Goal: Task Accomplishment & Management: Manage account settings

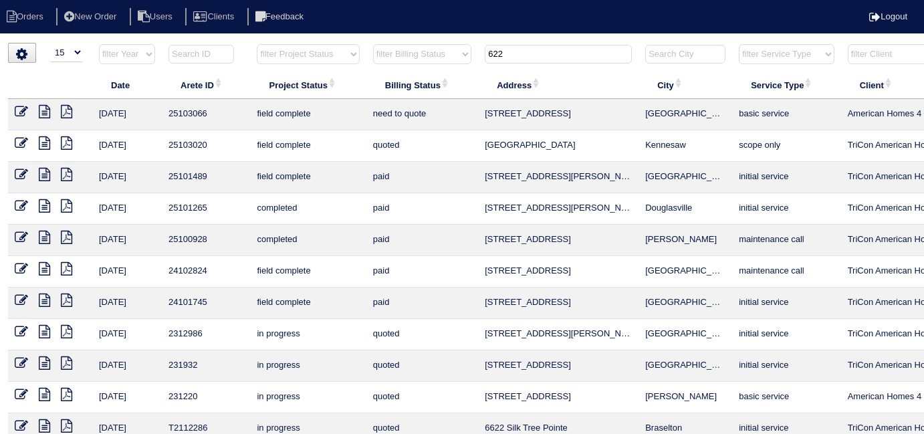
select select "15"
drag, startPoint x: 522, startPoint y: 47, endPoint x: 371, endPoint y: 29, distance: 152.1
click at [412, 43] on tr "filter Year -- Any Year -- 2025 2024 2023 2022 2021 2020 2019 filter Project St…" at bounding box center [587, 56] width 1158 height 27
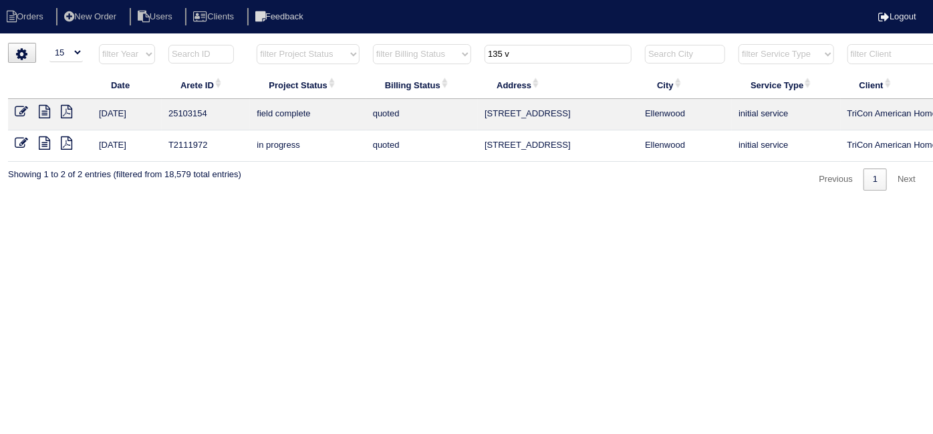
type input "135 v"
click at [21, 111] on icon at bounding box center [21, 111] width 13 height 13
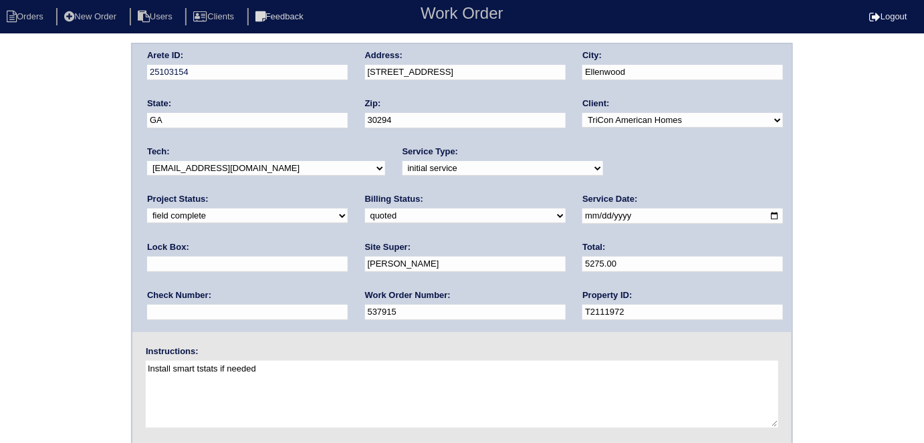
click at [365, 211] on select "need to quote quoted need to invoice invoiced paid warranty purchase order need…" at bounding box center [465, 216] width 201 height 15
select select "need to invoice"
click at [365, 209] on select "need to quote quoted need to invoice invoiced paid warranty purchase order need…" at bounding box center [465, 216] width 201 height 15
click at [348, 209] on select "new order assigned in progress field complete need to schedule admin review arc…" at bounding box center [247, 216] width 201 height 15
select select "need to schedule"
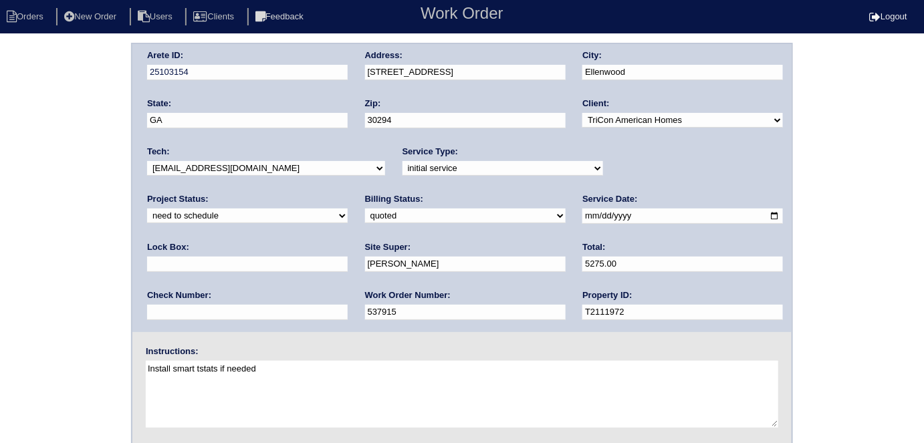
click at [348, 209] on select "new order assigned in progress field complete need to schedule admin review arc…" at bounding box center [247, 216] width 201 height 15
click at [582, 212] on input "[DATE]" at bounding box center [682, 216] width 201 height 15
click at [582, 217] on input "2025-08-28" at bounding box center [682, 216] width 201 height 15
type input "2025-08-29"
click at [17, 235] on div "Arete ID: 25103154 Address: 135 Victoria Dr City: Ellenwood State: GA Zip: 3029…" at bounding box center [462, 313] width 924 height 541
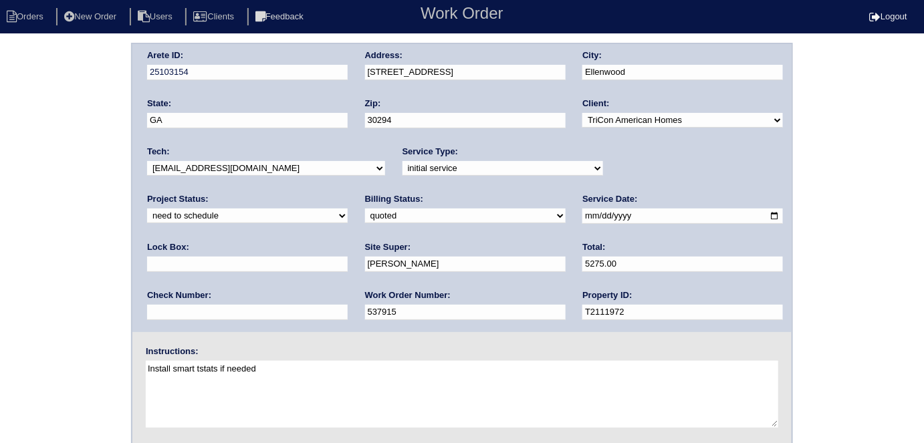
click at [582, 257] on input "5275.00" at bounding box center [682, 264] width 201 height 15
type input "5275.90"
click at [1, 229] on div "Arete ID: 25103154 Address: 135 Victoria Dr City: Ellenwood State: GA Zip: 3029…" at bounding box center [462, 313] width 924 height 541
click at [63, 243] on div "Arete ID: 25103154 Address: 135 Victoria Dr City: Ellenwood State: GA Zip: 3029…" at bounding box center [462, 313] width 924 height 541
click at [39, 143] on div "Arete ID: 25103154 Address: 135 Victoria Dr City: Ellenwood State: GA Zip: 3029…" at bounding box center [462, 313] width 924 height 541
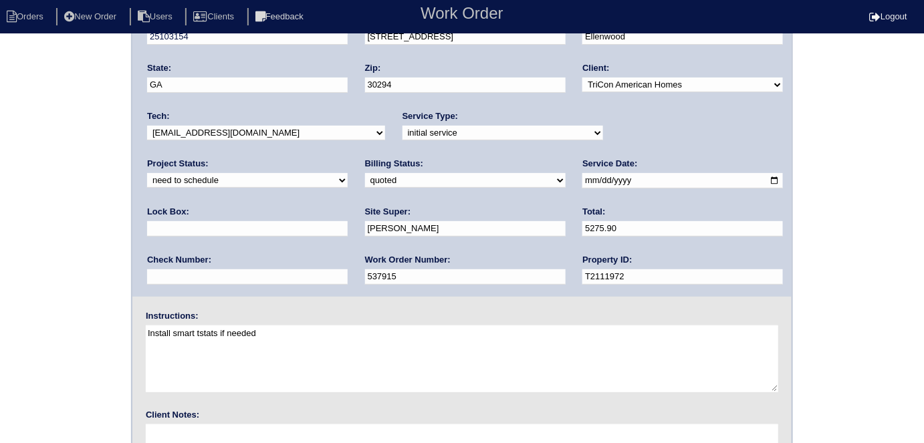
scroll to position [137, 0]
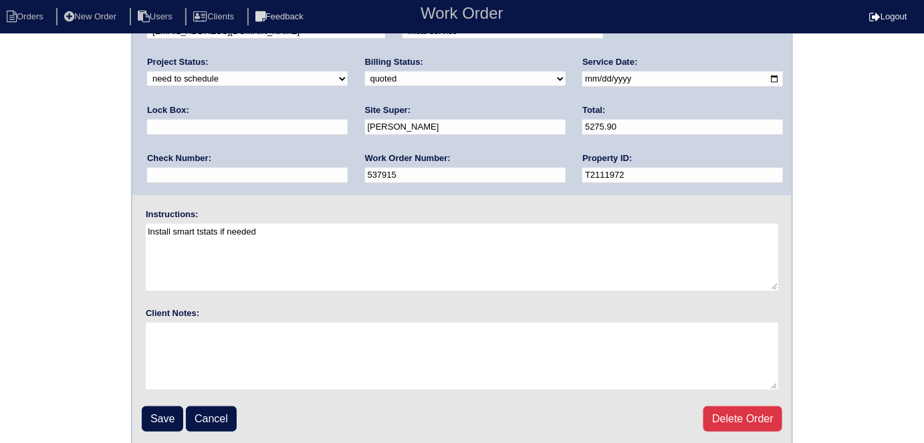
click at [153, 390] on div at bounding box center [462, 358] width 632 height 70
click at [164, 422] on input "Save" at bounding box center [162, 418] width 41 height 25
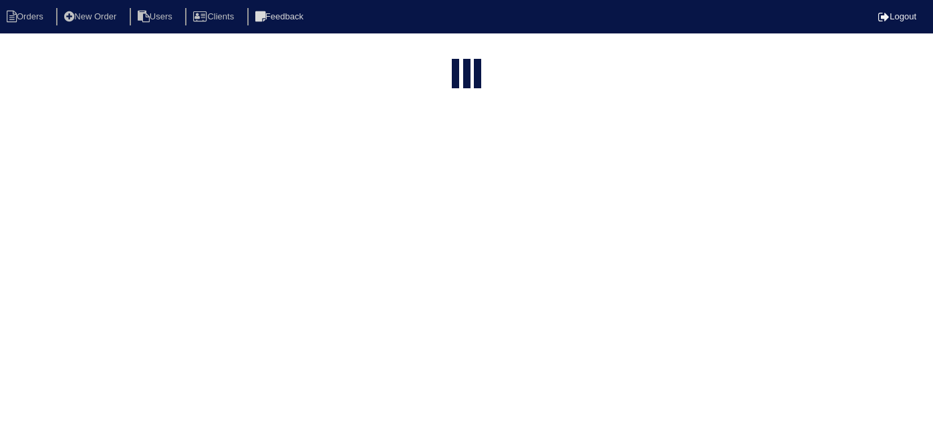
select select "15"
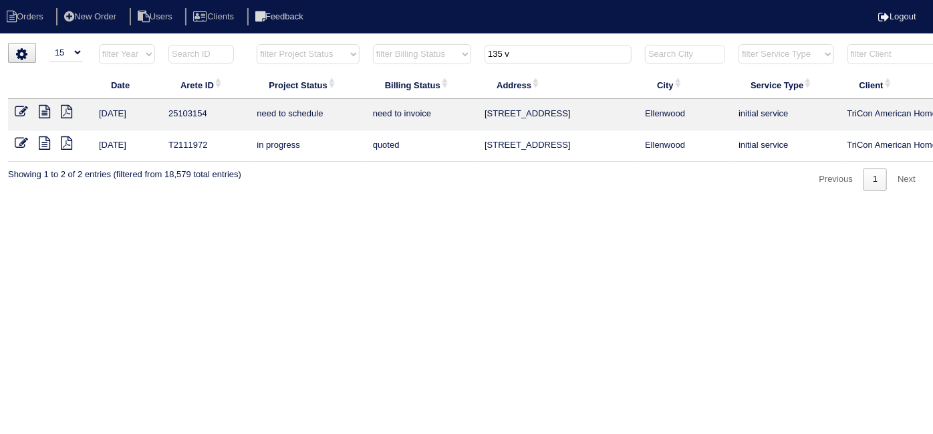
click at [511, 204] on html "Orders New Order Users Clients Feedback Logout Orders New Order Users Clients M…" at bounding box center [466, 102] width 933 height 204
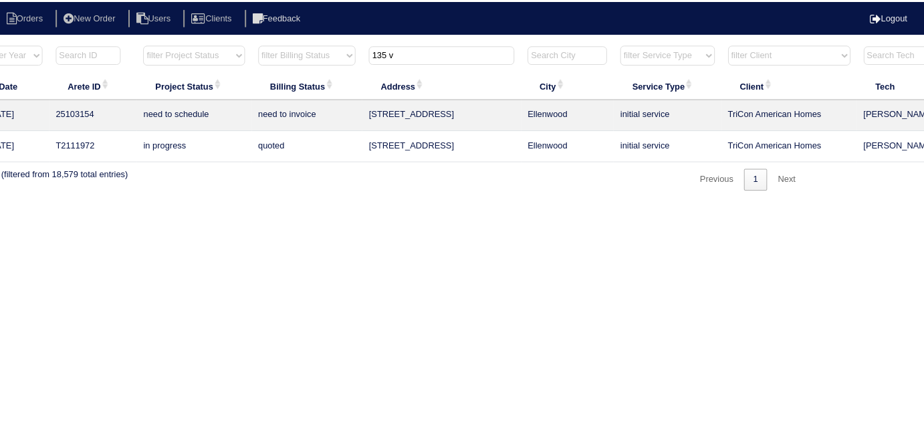
scroll to position [0, 233]
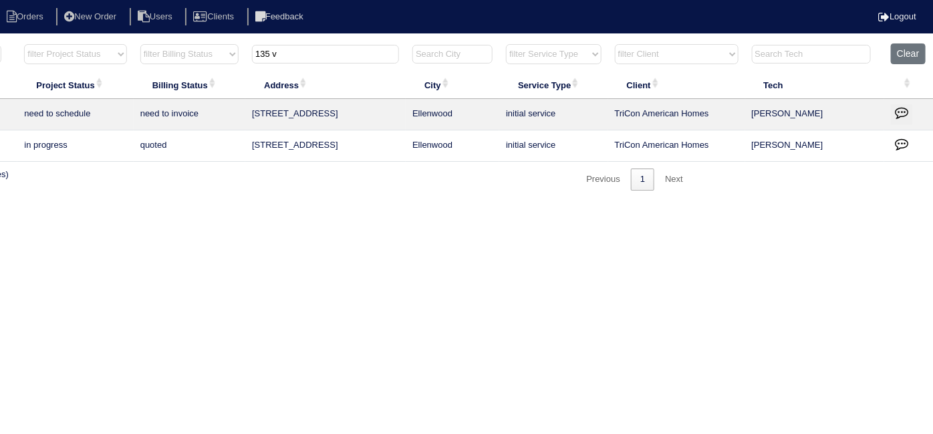
click at [904, 108] on icon "button" at bounding box center [901, 112] width 13 height 13
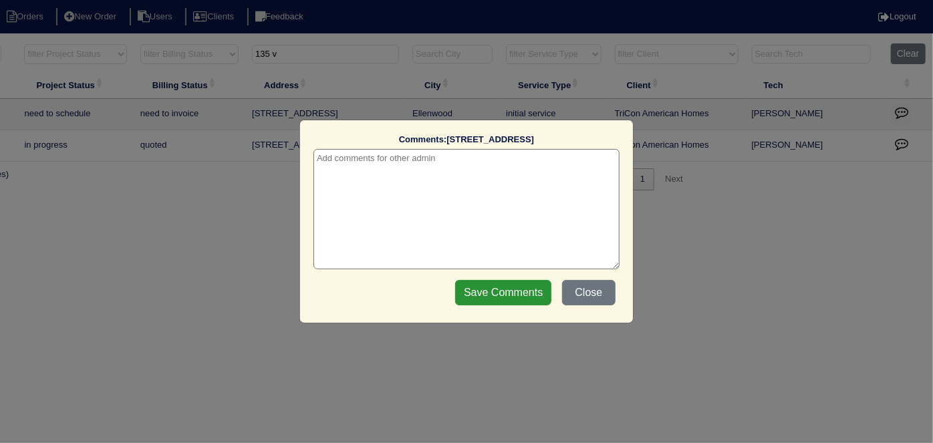
click at [424, 183] on textarea at bounding box center [467, 209] width 306 height 120
paste textarea "Replacement"
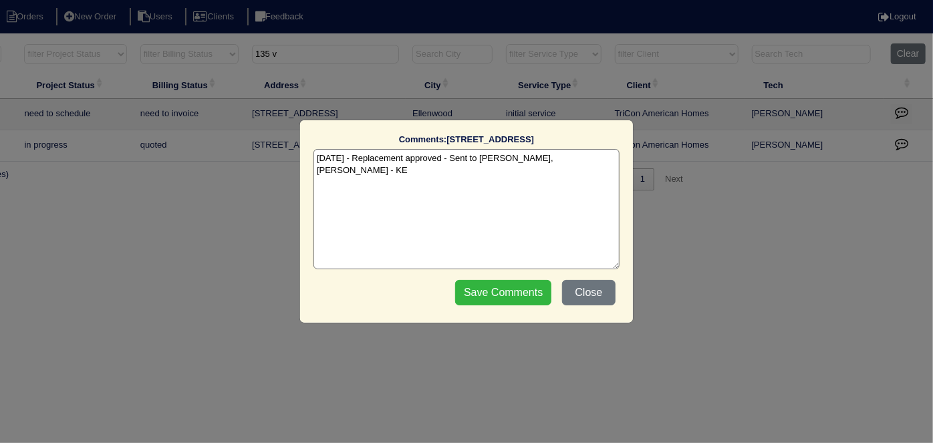
type textarea "8/28/25 - Replacement approved - Sent to Dan, Payton, Reeca - KE"
click at [487, 301] on input "Save Comments" at bounding box center [503, 292] width 96 height 25
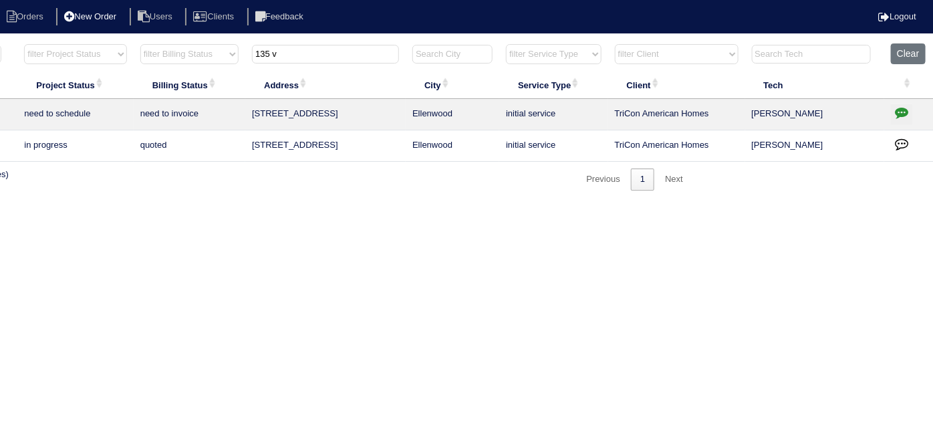
drag, startPoint x: 303, startPoint y: 48, endPoint x: 133, endPoint y: 20, distance: 172.1
click at [160, 43] on body "Orders New Order Users Clients Feedback Logout Orders New Order Users Clients M…" at bounding box center [233, 117] width 933 height 148
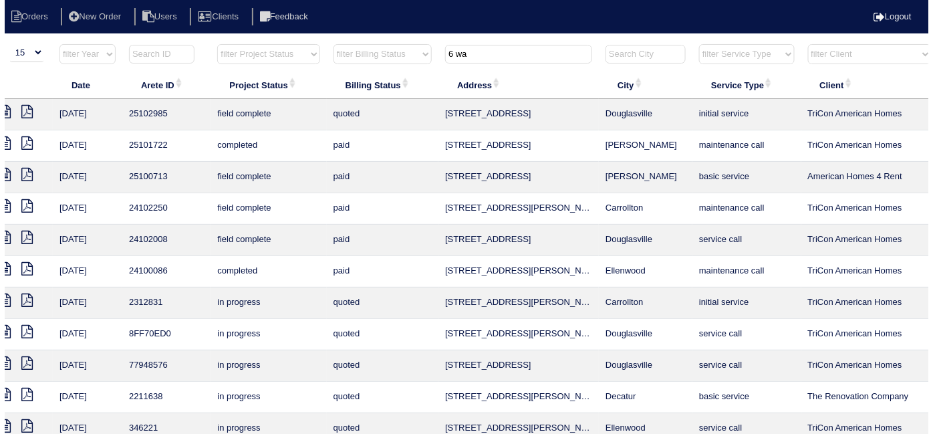
scroll to position [0, 0]
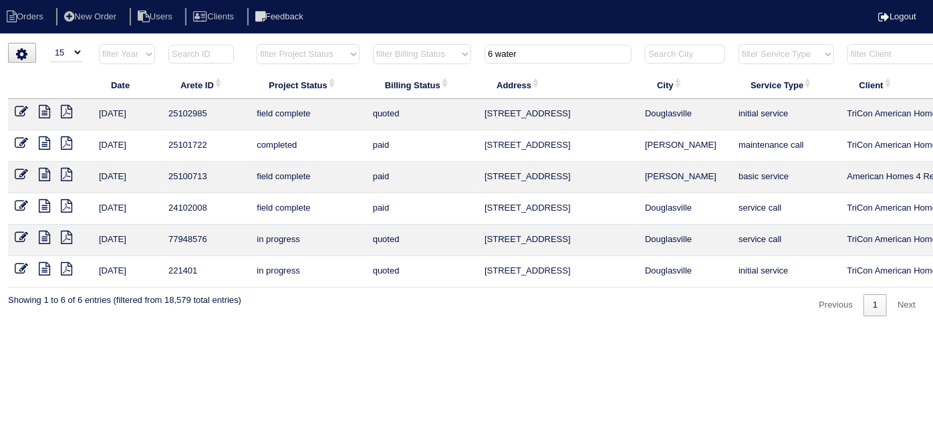
type input "6 water"
click at [17, 114] on icon at bounding box center [21, 111] width 13 height 13
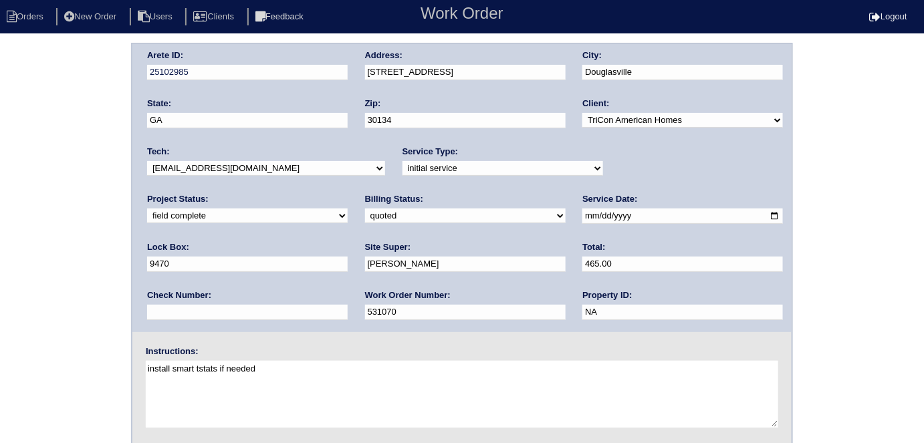
click at [365, 217] on select "need to quote quoted need to invoice invoiced paid warranty purchase order need…" at bounding box center [465, 216] width 201 height 15
select select "need to invoice"
click at [365, 209] on select "need to quote quoted need to invoice invoiced paid warranty purchase order need…" at bounding box center [465, 216] width 201 height 15
click at [51, 247] on div "Arete ID: 25102985 Address: 6 Waterbury Way City: Douglasville State: GA Zip: 3…" at bounding box center [462, 313] width 924 height 541
click at [0, 199] on div "Arete ID: 25102985 Address: 6 Waterbury Way City: Douglasville State: GA Zip: 3…" at bounding box center [462, 313] width 924 height 541
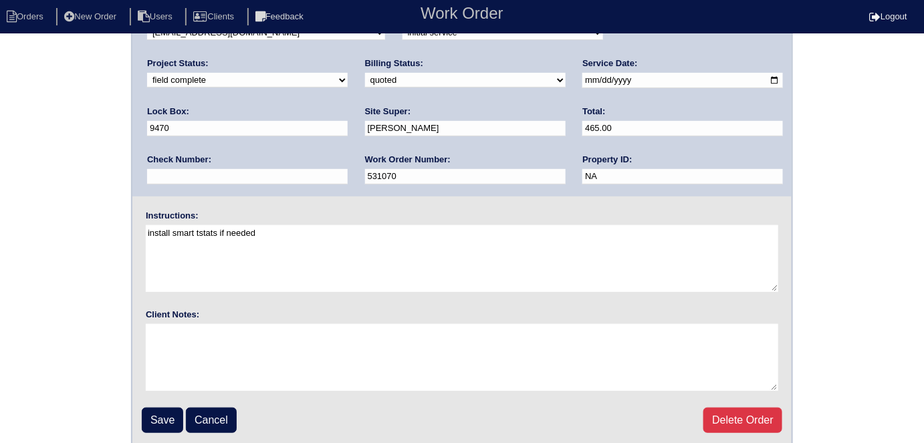
scroll to position [137, 0]
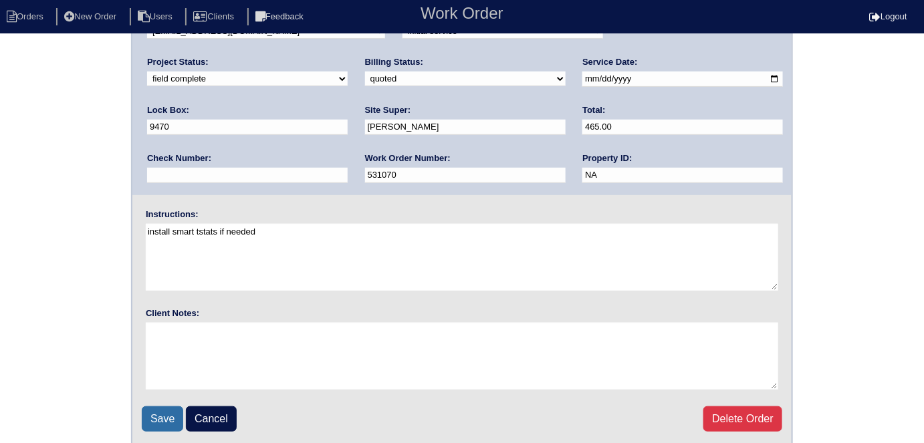
click at [152, 412] on input "Save" at bounding box center [162, 418] width 41 height 25
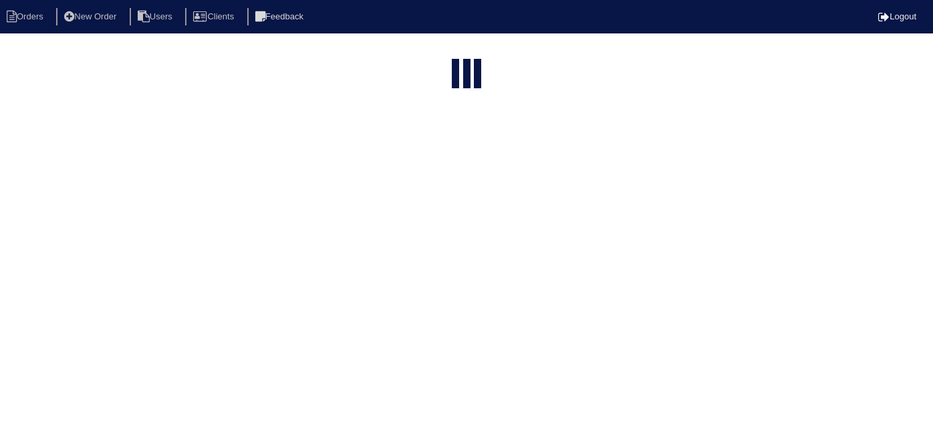
select select "15"
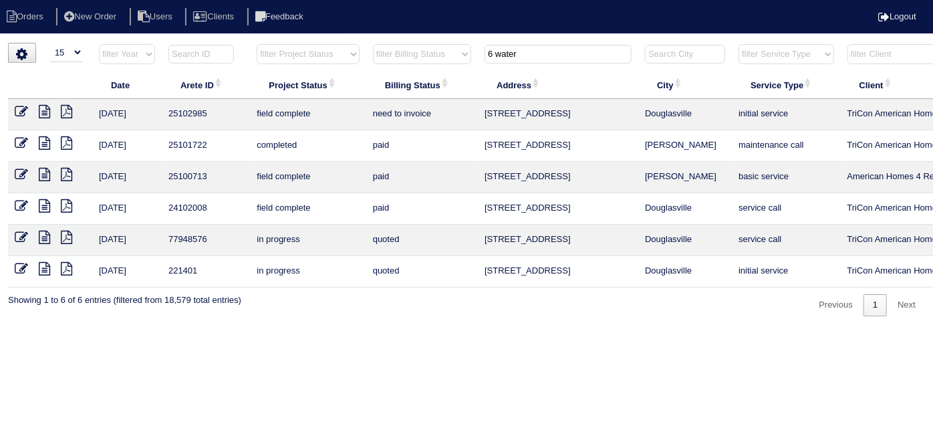
click at [513, 53] on input "6 water" at bounding box center [558, 54] width 147 height 19
drag, startPoint x: 549, startPoint y: 53, endPoint x: 422, endPoint y: 41, distance: 126.8
click at [426, 41] on html "Orders New Order Users Clients Feedback Logout Orders New Order Users Clients M…" at bounding box center [466, 165] width 933 height 330
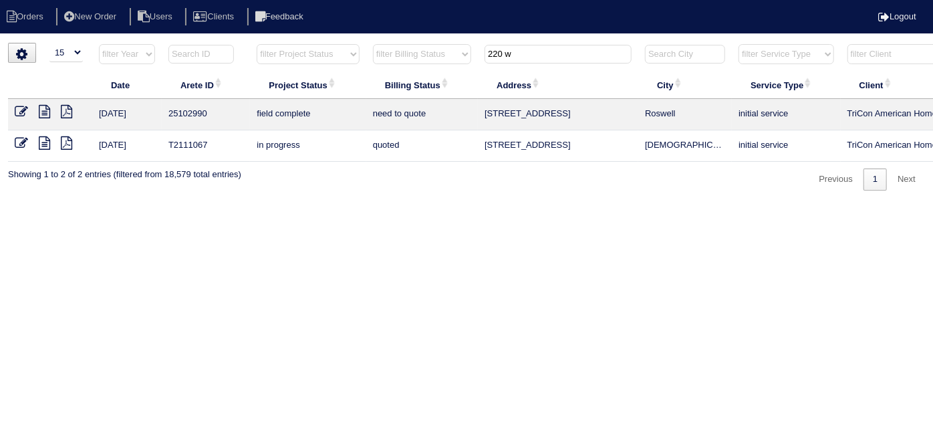
type input "220 w"
click at [45, 108] on icon at bounding box center [44, 111] width 11 height 13
click at [17, 110] on icon at bounding box center [21, 111] width 13 height 13
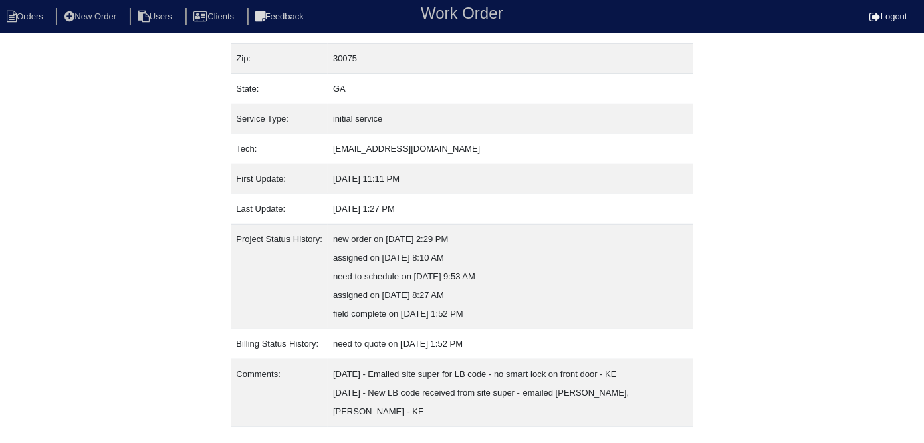
scroll to position [126, 0]
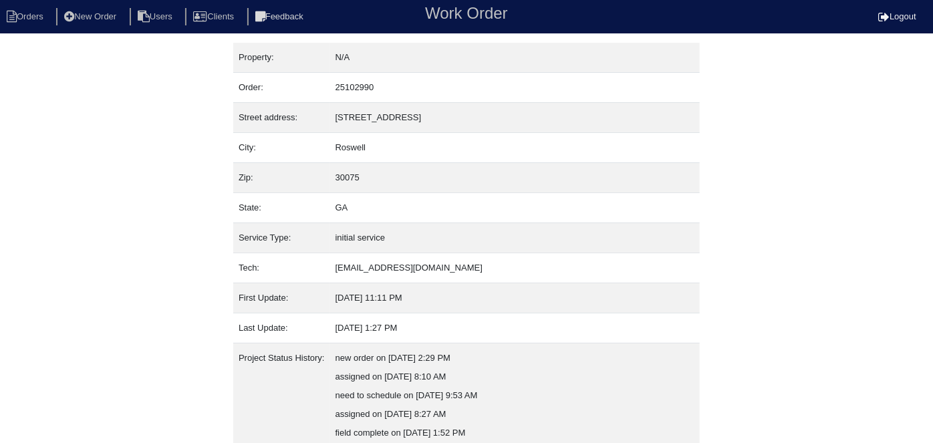
select select "0"
select select "Trane"
select select "0"
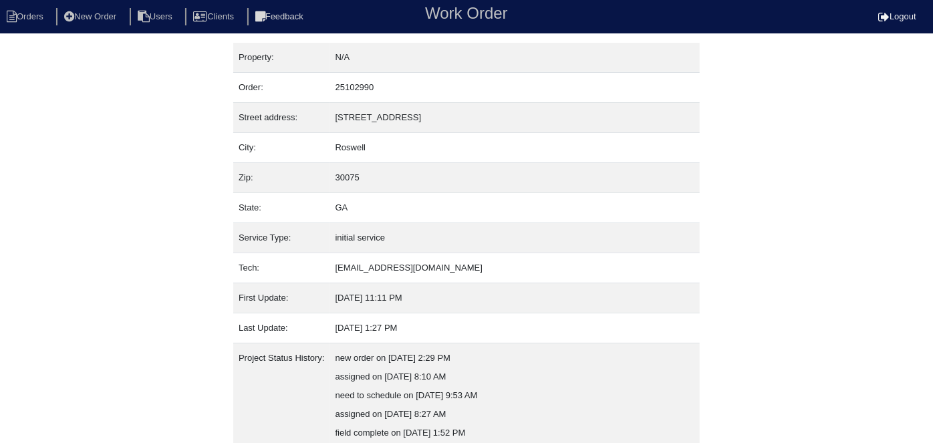
select select "1"
select select "0"
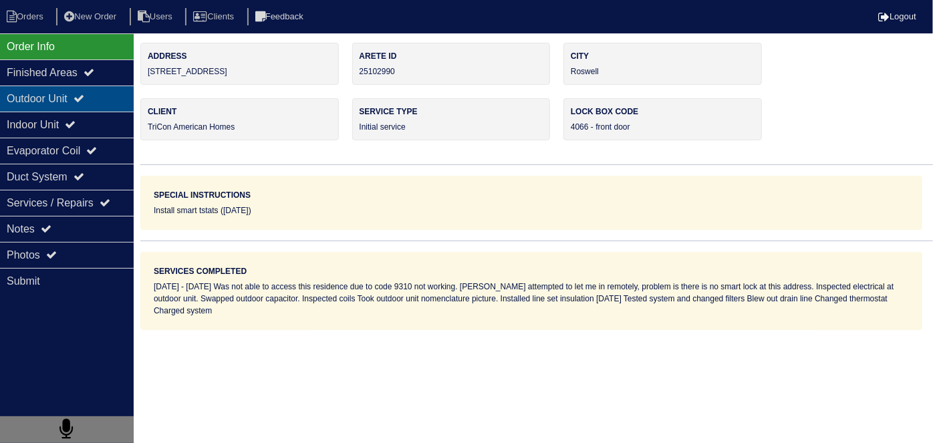
click at [74, 96] on div "Outdoor Unit" at bounding box center [67, 99] width 134 height 26
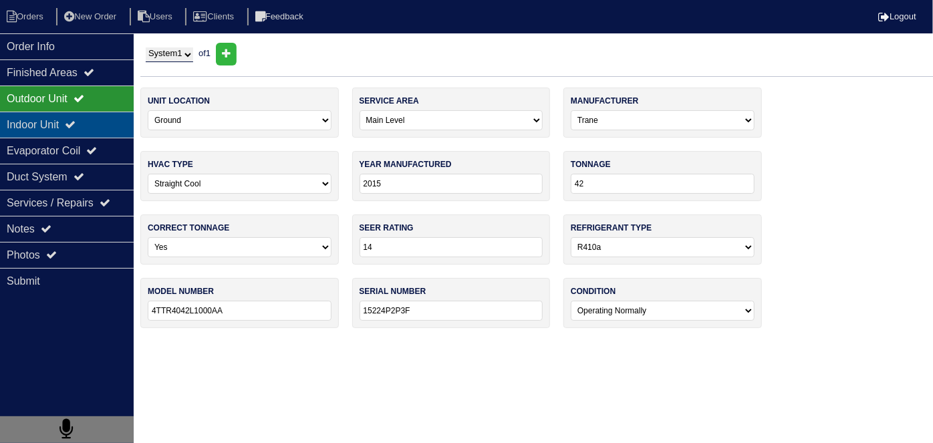
click at [59, 122] on div "Indoor Unit" at bounding box center [67, 125] width 134 height 26
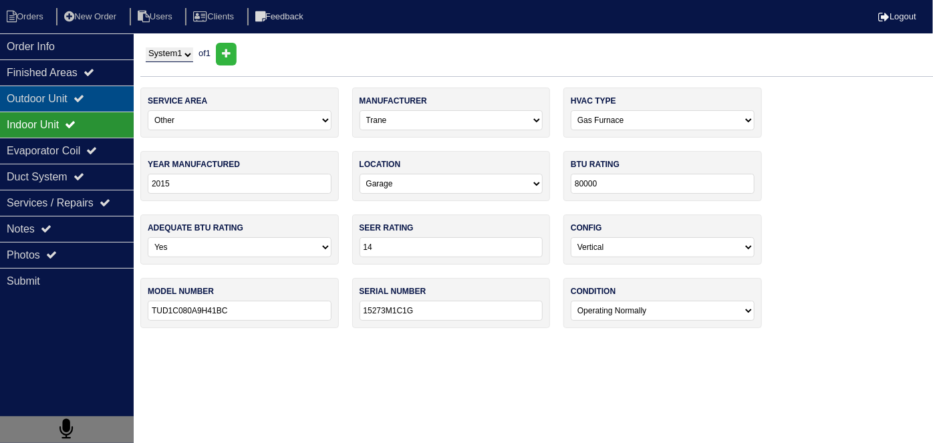
click at [66, 102] on div "Outdoor Unit" at bounding box center [67, 99] width 134 height 26
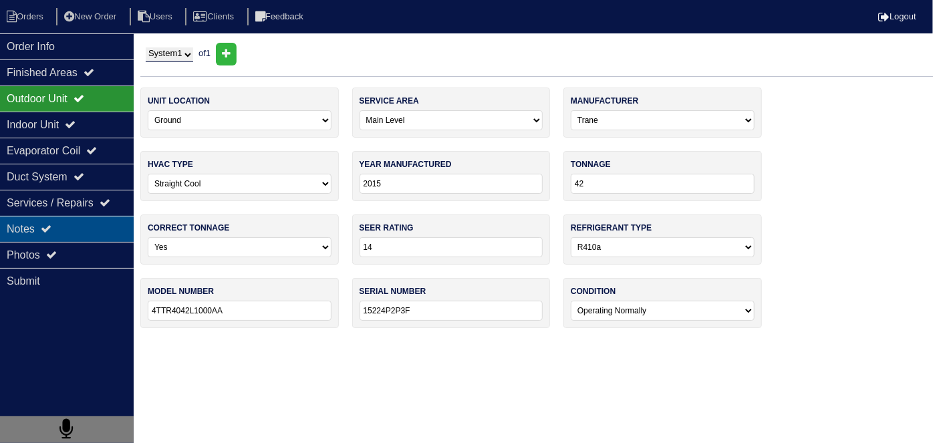
click at [73, 218] on div "Notes" at bounding box center [67, 229] width 134 height 26
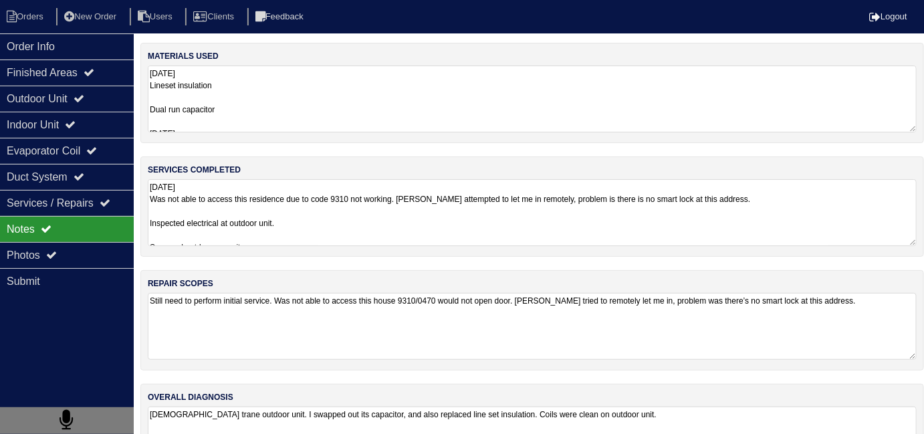
click at [371, 223] on textarea "8.14.25 Was not able to access this residence due to code 9310 not working. Tri…" at bounding box center [532, 212] width 769 height 67
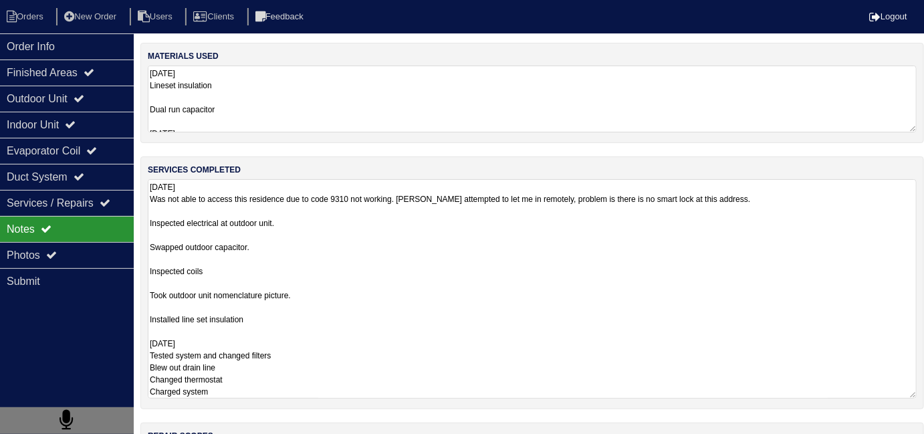
click at [295, 88] on textarea "8.14.25 Lineset insulation Dual run capacitor 08-27-25 2- Filters 16x25 PVC uni…" at bounding box center [532, 99] width 769 height 67
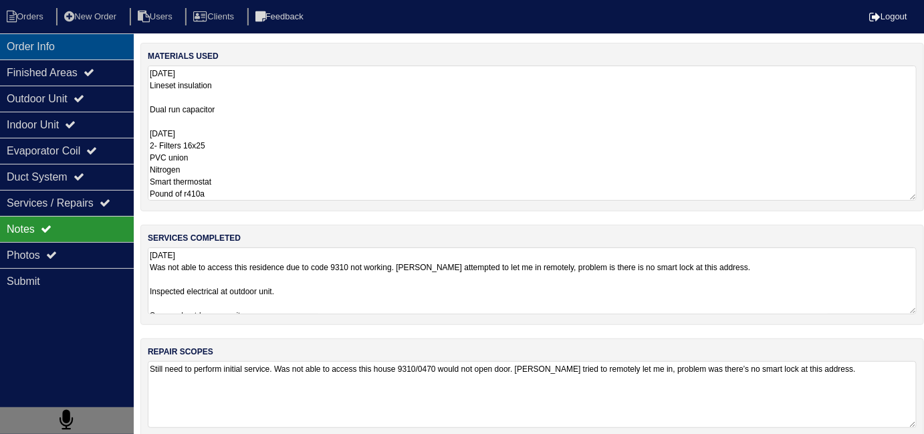
click at [84, 55] on div "Order Info" at bounding box center [67, 46] width 134 height 26
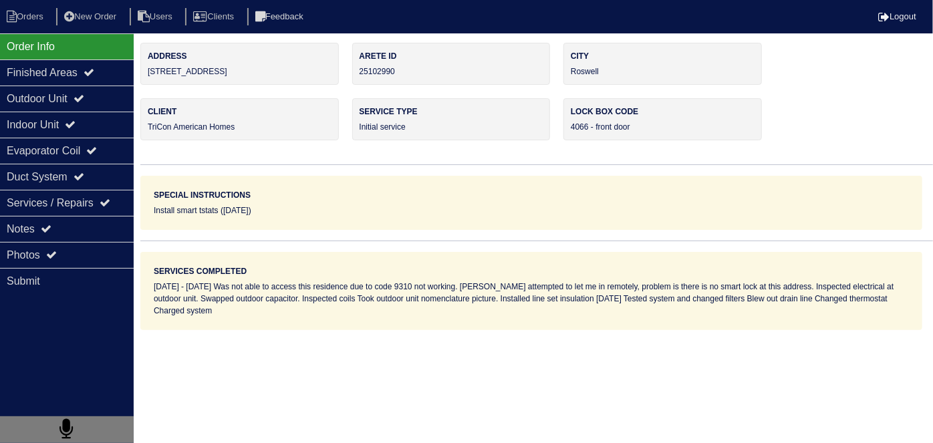
drag, startPoint x: 235, startPoint y: 70, endPoint x: 144, endPoint y: 84, distance: 92.1
click at [144, 84] on div "Address 220 Wind Shadow Ct" at bounding box center [239, 64] width 199 height 42
copy div "220 Wind Shadow Ct"
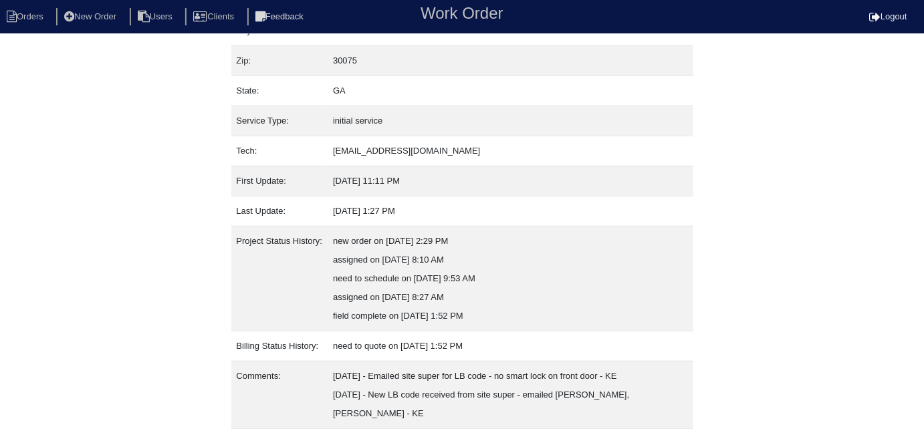
scroll to position [126, 0]
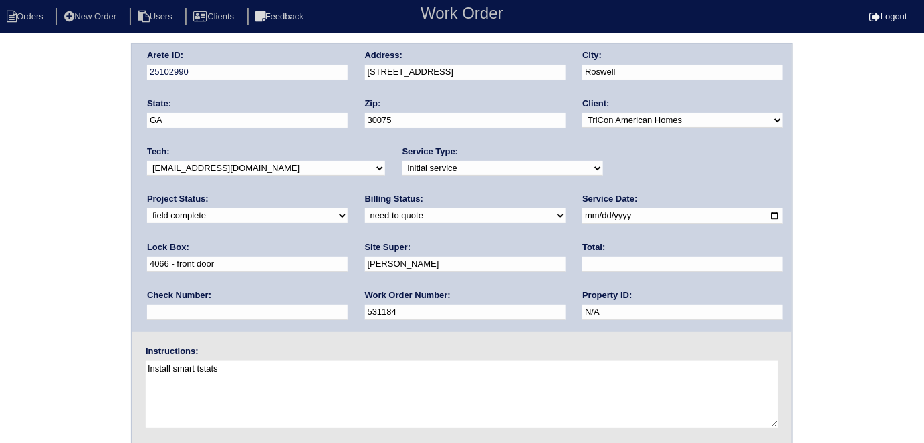
click at [365, 213] on select "need to quote quoted need to invoice invoiced paid warranty purchase order need…" at bounding box center [465, 216] width 201 height 15
select select "quoted"
click at [365, 209] on select "need to quote quoted need to invoice invoiced paid warranty purchase order need…" at bounding box center [465, 216] width 201 height 15
click at [582, 266] on input "text" at bounding box center [682, 264] width 201 height 15
type input "1004.00"
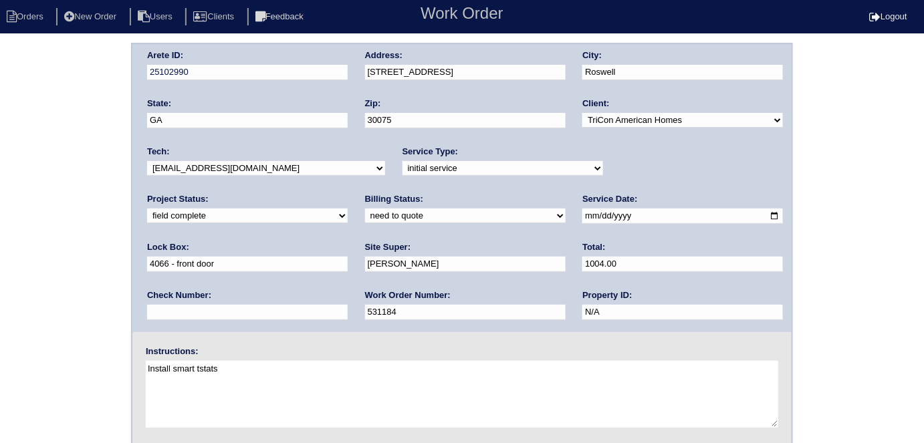
click at [98, 237] on div "Arete ID: 25102990 Address: 220 Wind Shadow Ct City: Roswell State: GA Zip: 300…" at bounding box center [462, 313] width 924 height 541
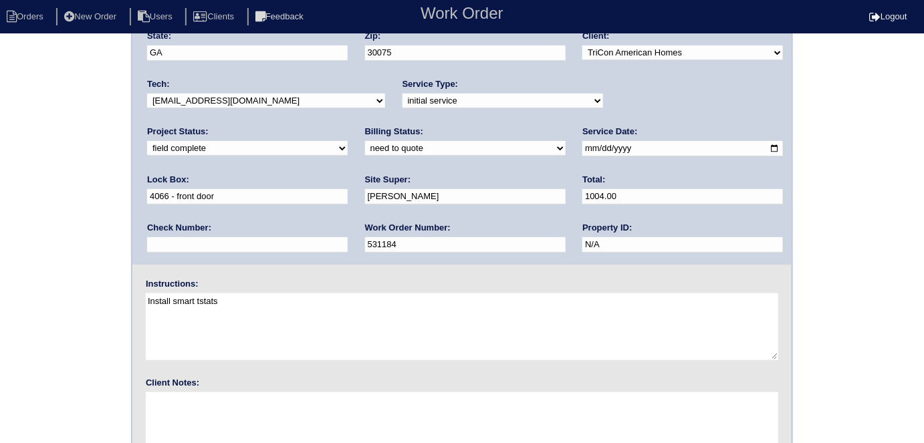
scroll to position [137, 0]
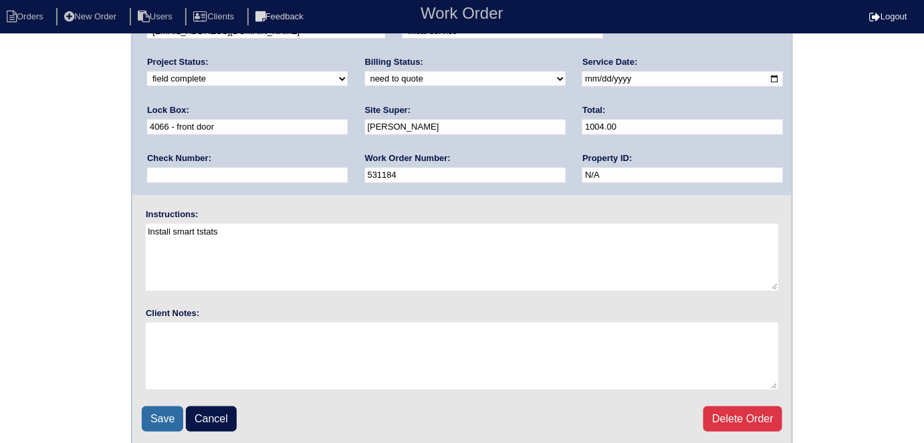
click at [160, 416] on input "Save" at bounding box center [162, 418] width 41 height 25
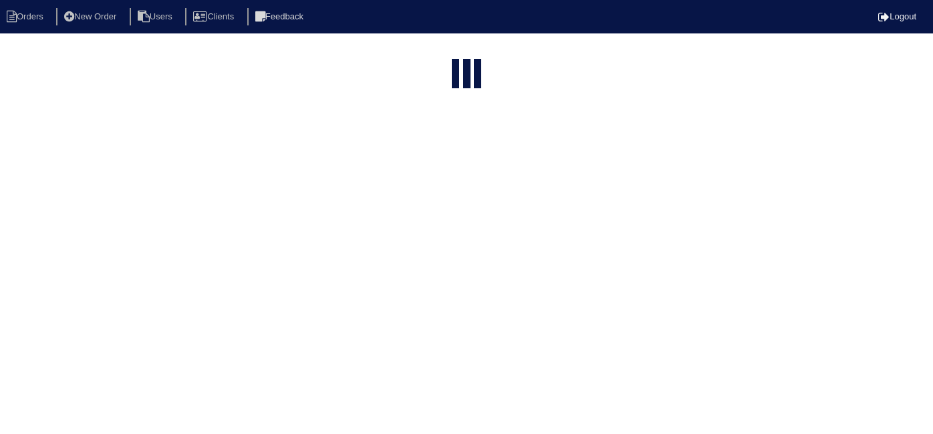
select select "15"
type input "220 w"
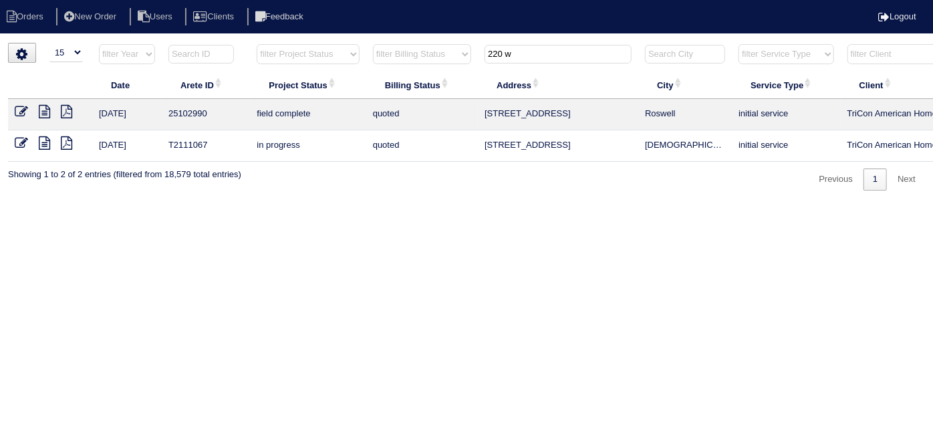
click at [115, 204] on html "Orders New Order Users Clients Feedback Logout Orders New Order Users Clients M…" at bounding box center [466, 102] width 933 height 204
click at [518, 41] on html "Orders New Order Users Clients Feedback Logout Orders New Order Users Clients M…" at bounding box center [466, 102] width 933 height 204
drag, startPoint x: 517, startPoint y: 61, endPoint x: 439, endPoint y: 61, distance: 77.5
click at [439, 61] on tr "filter Year -- Any Year -- 2025 2024 2023 2022 2021 2020 2019 filter Project St…" at bounding box center [587, 56] width 1158 height 27
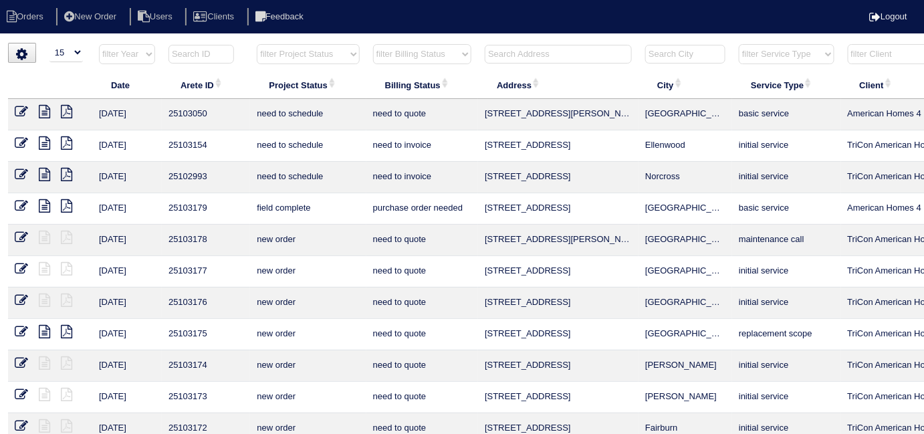
click at [318, 51] on select "filter Project Status -- Any Project Status -- new order assigned in progress f…" at bounding box center [308, 54] width 102 height 20
click at [257, 44] on select "filter Project Status -- Any Project Status -- new order assigned in progress f…" at bounding box center [308, 54] width 102 height 20
select select "field complete"
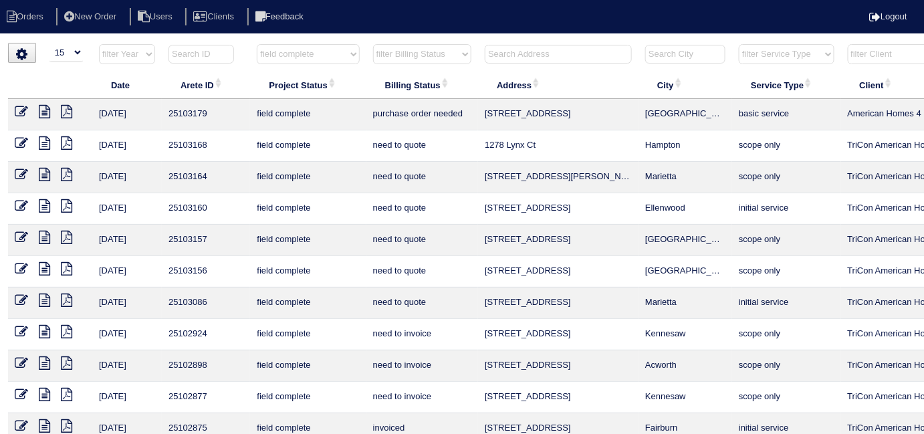
click at [395, 56] on select "filter Billing Status -- Any Billing Status -- need to quote quoted need to inv…" at bounding box center [422, 54] width 98 height 20
select select "need to quote"
click at [373, 44] on select "filter Billing Status -- Any Billing Status -- need to quote quoted need to inv…" at bounding box center [422, 54] width 98 height 20
select select "field complete"
select select "need to quote"
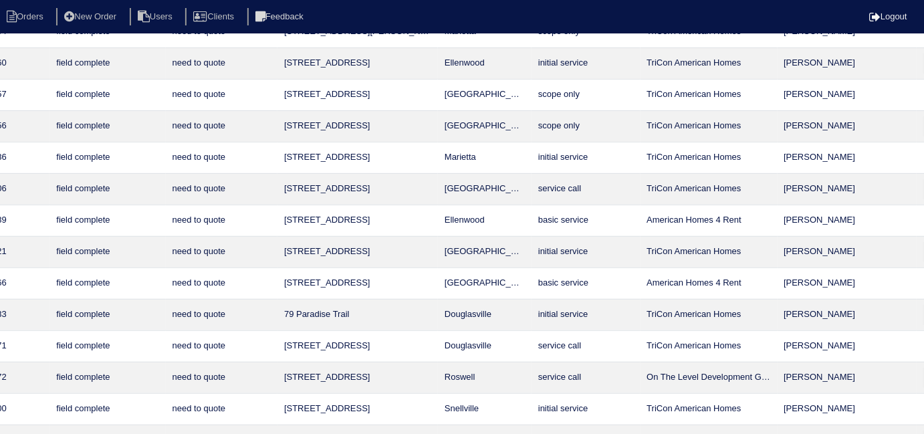
scroll to position [114, 242]
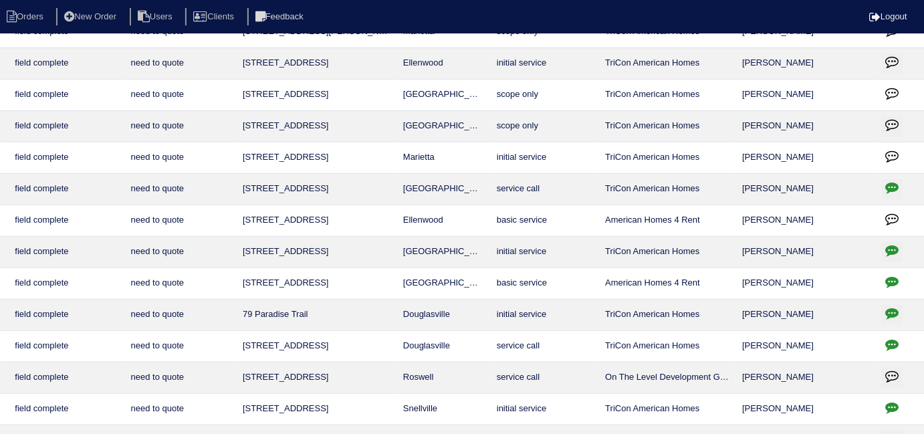
click at [896, 185] on icon "button" at bounding box center [892, 186] width 13 height 13
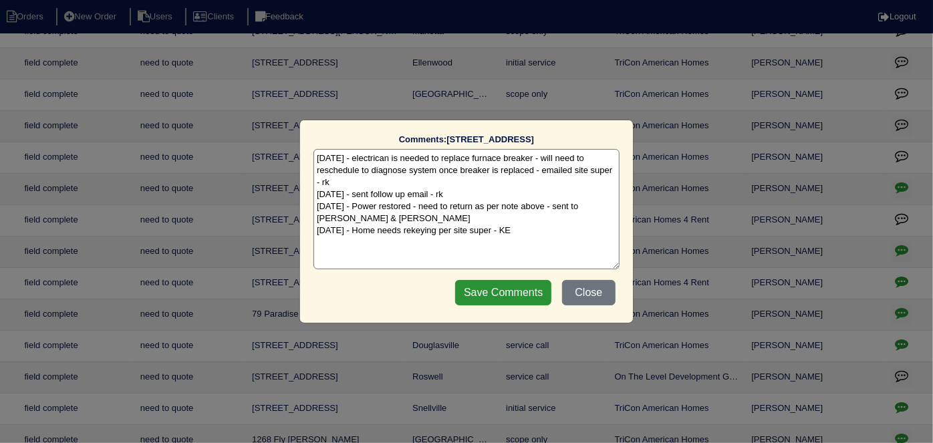
click at [539, 229] on textarea "7/25/25 - electrican is needed to replace furnace breaker - will need to resche…" at bounding box center [467, 209] width 306 height 120
click at [584, 289] on button "Close" at bounding box center [588, 292] width 53 height 25
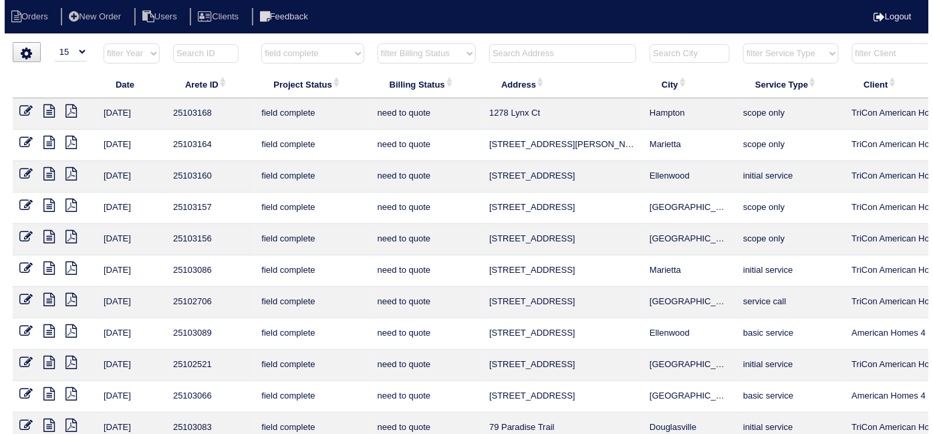
scroll to position [0, 0]
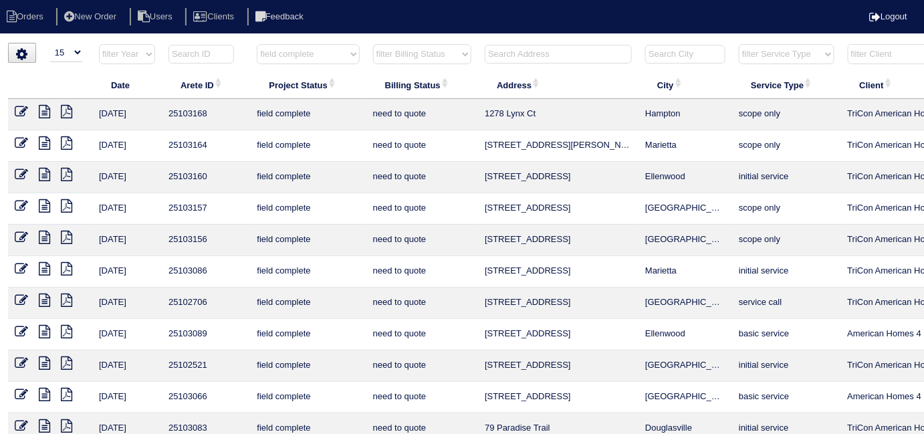
click at [256, 52] on th "filter Project Status -- Any Project Status -- new order assigned in progress f…" at bounding box center [308, 56] width 116 height 27
click at [269, 55] on select "filter Project Status -- Any Project Status -- new order assigned in progress f…" at bounding box center [308, 54] width 102 height 20
select select
click at [257, 44] on select "filter Project Status -- Any Project Status -- new order assigned in progress f…" at bounding box center [308, 54] width 102 height 20
select select "need to quote"
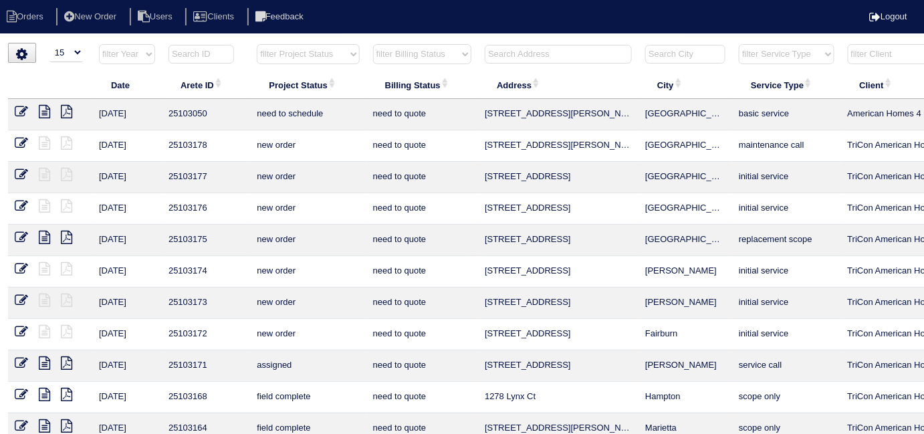
click at [428, 64] on th "filter Billing Status -- Any Billing Status -- need to quote quoted need to inv…" at bounding box center [422, 56] width 112 height 27
click at [420, 55] on select "filter Billing Status -- Any Billing Status -- need to quote quoted need to inv…" at bounding box center [422, 54] width 98 height 20
select select
click at [373, 44] on select "filter Billing Status -- Any Billing Status -- need to quote quoted need to inv…" at bounding box center [422, 54] width 98 height 20
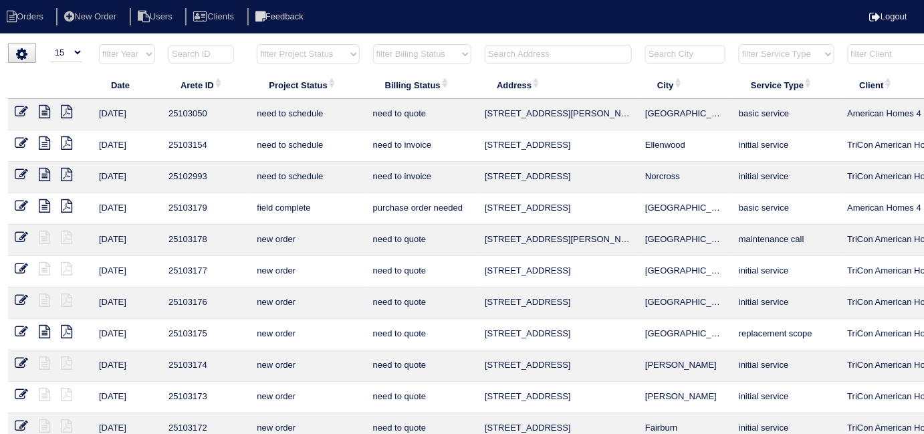
click at [506, 59] on input "text" at bounding box center [558, 54] width 147 height 19
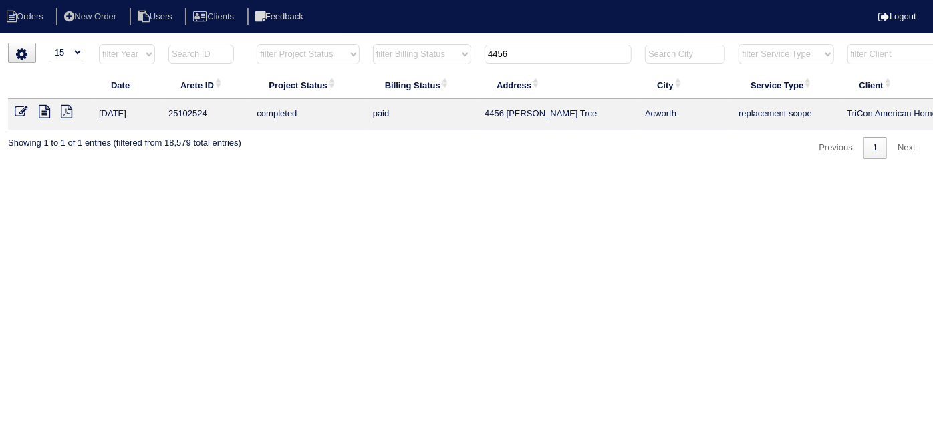
type input "4456"
click at [45, 111] on icon at bounding box center [44, 111] width 11 height 13
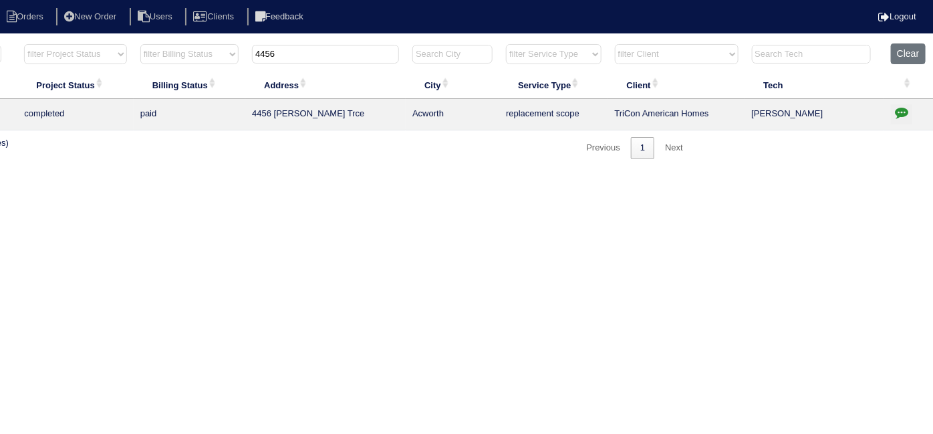
click at [895, 112] on icon "button" at bounding box center [901, 112] width 13 height 13
type textarea "7/18/25 - Replace Upstairs/Service Main approved - Sent to Dan, Payton, Reeca -…"
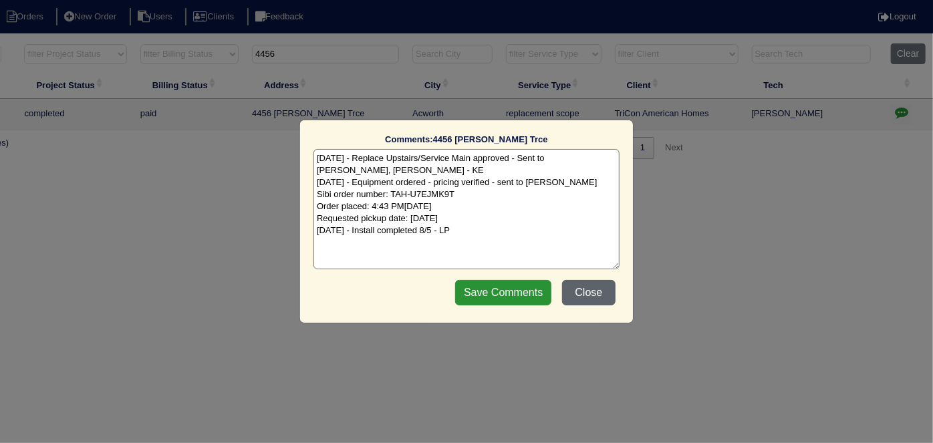
click at [577, 297] on button "Close" at bounding box center [588, 292] width 53 height 25
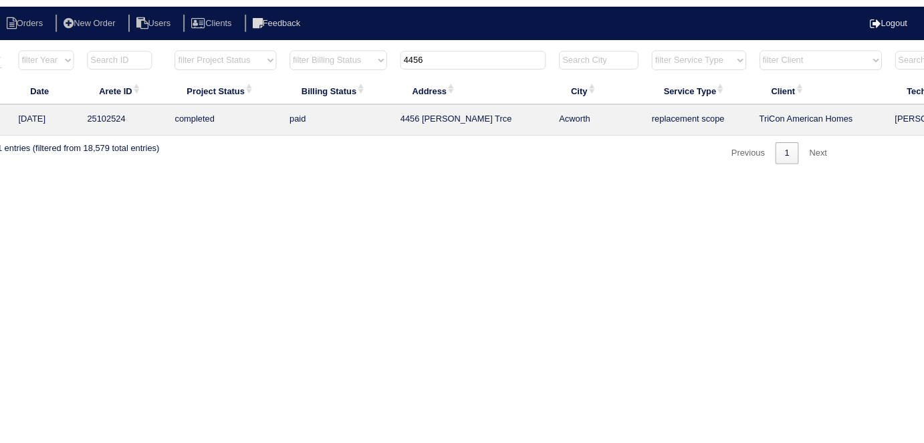
scroll to position [0, 0]
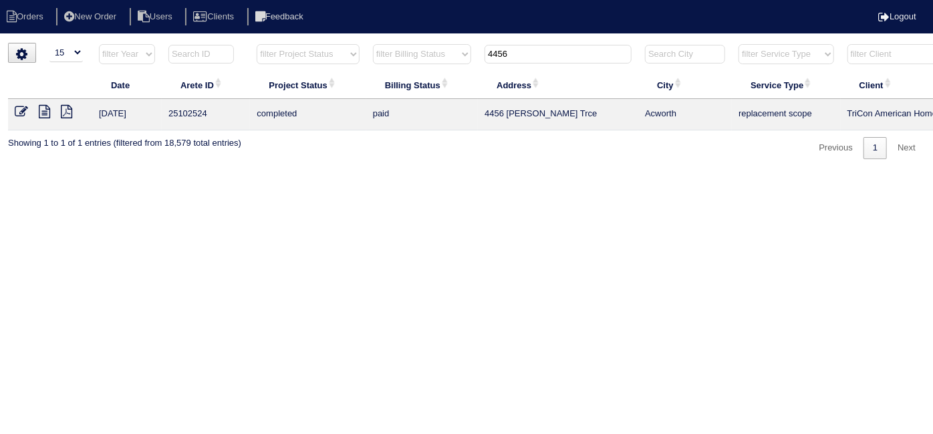
click at [80, 5] on nav "Orders New Order Users Clients Feedback Logout" at bounding box center [466, 16] width 933 height 33
click at [84, 10] on li "New Order" at bounding box center [91, 17] width 71 height 18
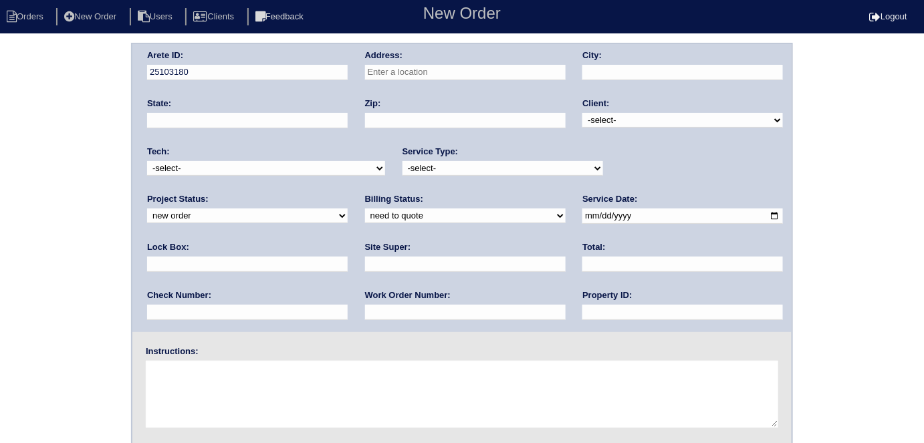
click at [441, 70] on input "text" at bounding box center [465, 72] width 201 height 15
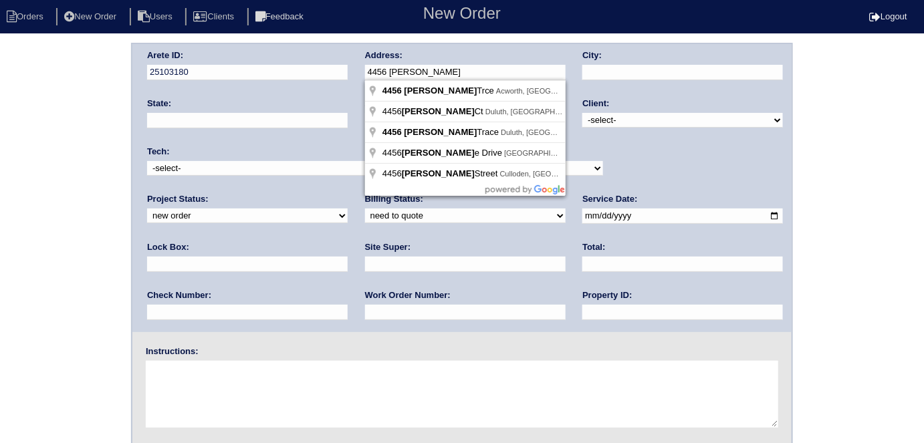
type input "4456 Lockett Trce"
type input "Acworth"
type input "GA"
type input "30101"
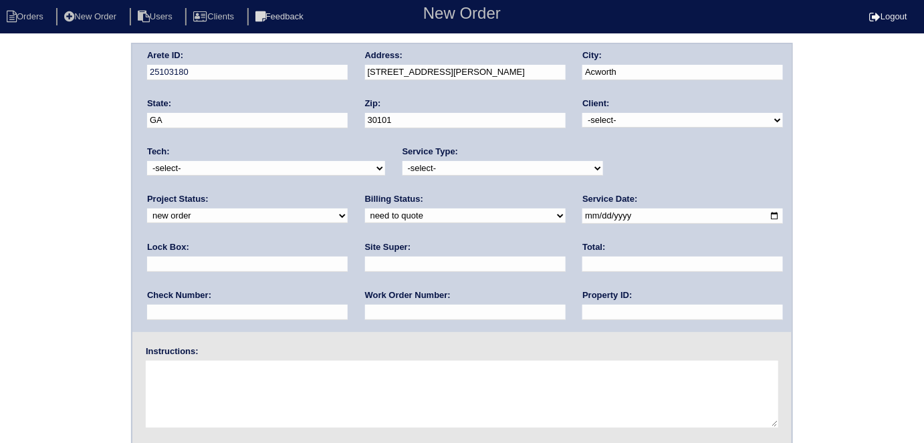
type input "4456 [PERSON_NAME] Trce"
click at [614, 120] on select "-select- TriCon American Homes American Homes 4 Rent First Key Homes Zillow The…" at bounding box center [682, 120] width 201 height 15
select select "1"
click at [583, 113] on select "-select- TriCon American Homes American Homes 4 Rent First Key Homes Zillow The…" at bounding box center [682, 120] width 201 height 15
click at [478, 173] on select "-select- initial service basic service maintenance call replacement scope servi…" at bounding box center [502, 168] width 201 height 15
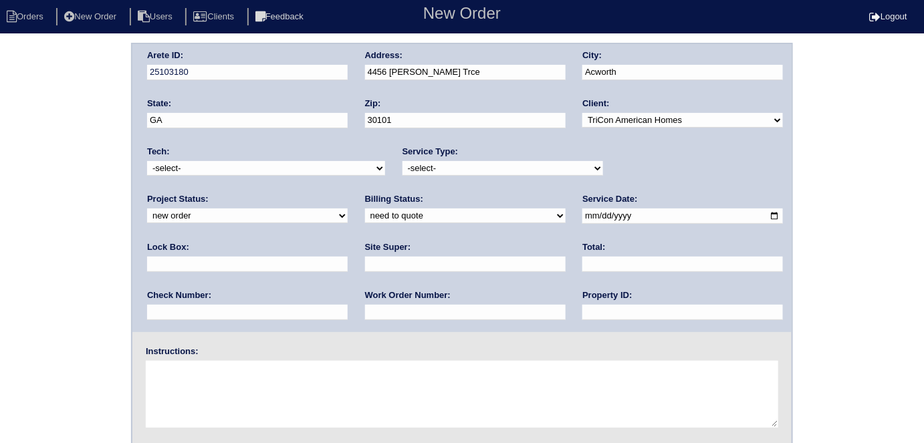
select select "service call"
click at [402, 161] on select "-select- initial service basic service maintenance call replacement scope servi…" at bounding box center [502, 168] width 201 height 15
click at [348, 257] on input "text" at bounding box center [247, 264] width 201 height 15
type input "9310√"
click at [582, 219] on input "date" at bounding box center [682, 216] width 201 height 15
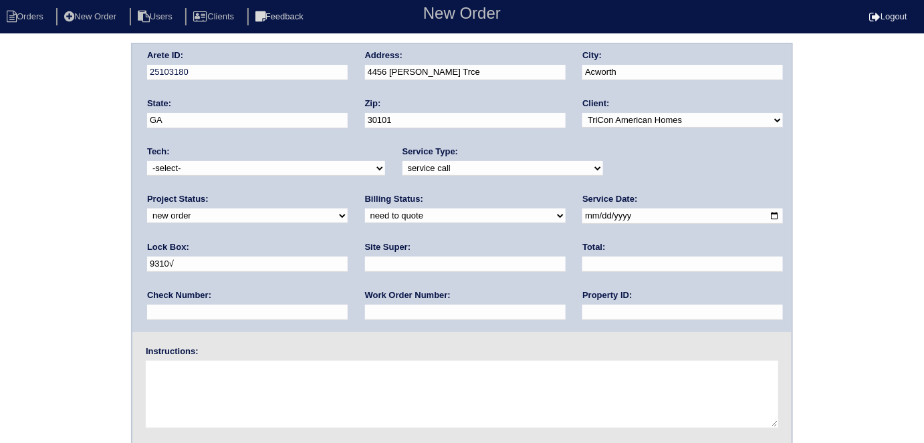
click at [582, 216] on input "date" at bounding box center [682, 216] width 201 height 15
type input "2025-08-28"
click at [582, 317] on input "text" at bounding box center [682, 312] width 201 height 15
type input "N/A"
click at [365, 261] on input "text" at bounding box center [465, 264] width 201 height 15
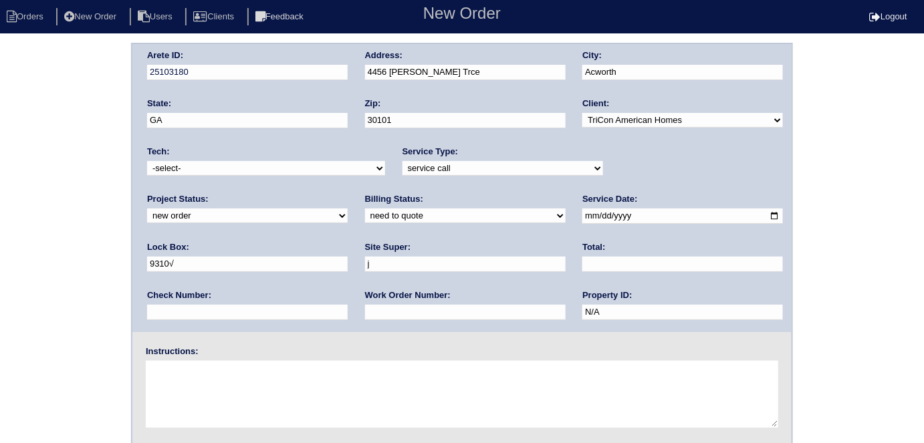
type input "Jacob Gaither"
click at [205, 379] on textarea at bounding box center [462, 394] width 632 height 67
type textarea "No cool main level"
drag, startPoint x: 0, startPoint y: 231, endPoint x: 65, endPoint y: 230, distance: 64.8
click at [0, 231] on div "Arete ID: 25103180 Address: 4456 Lockett Trce City: Acworth State: GA Zip: 3010…" at bounding box center [462, 313] width 924 height 541
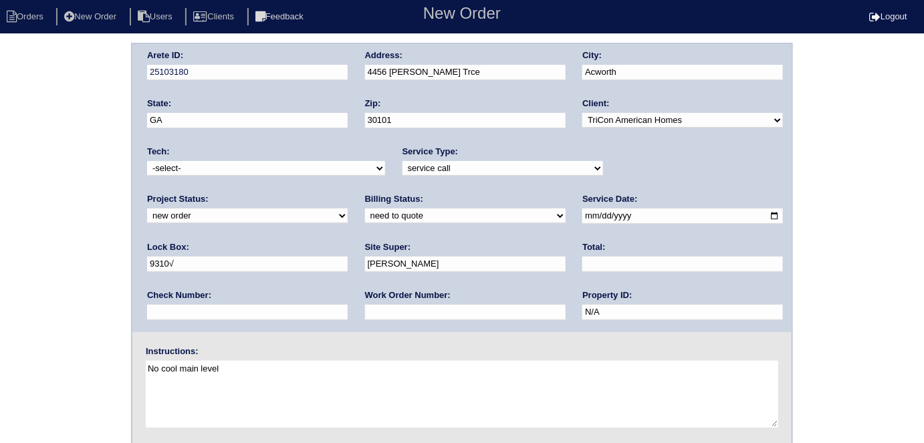
drag, startPoint x: 26, startPoint y: 190, endPoint x: 25, endPoint y: 205, distance: 15.4
click at [26, 190] on div "Arete ID: 25103180 Address: 4456 Lockett Trce City: Acworth State: GA Zip: 3010…" at bounding box center [462, 313] width 924 height 541
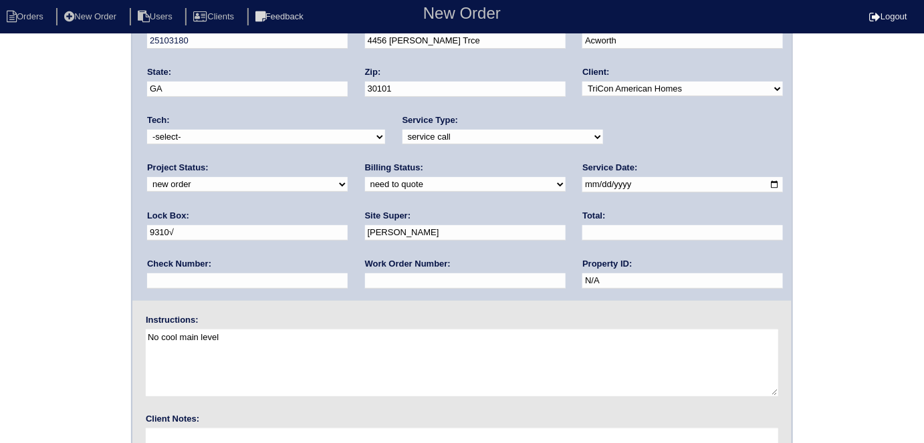
scroll to position [137, 0]
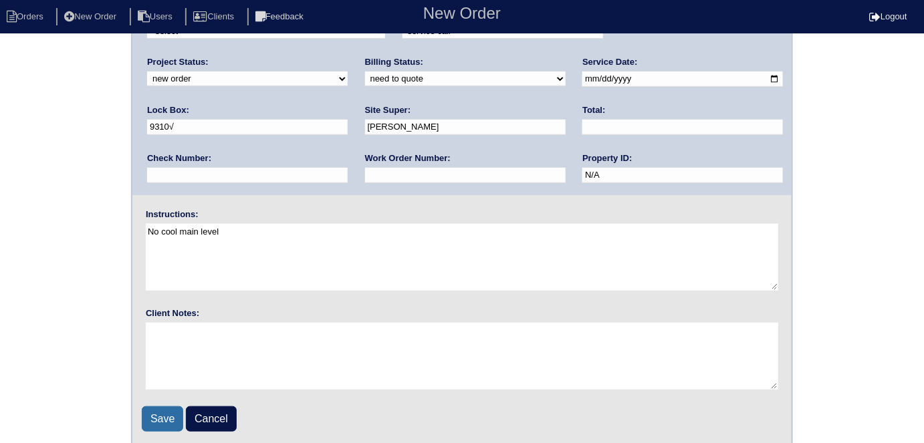
click at [171, 422] on input "Save" at bounding box center [162, 418] width 41 height 25
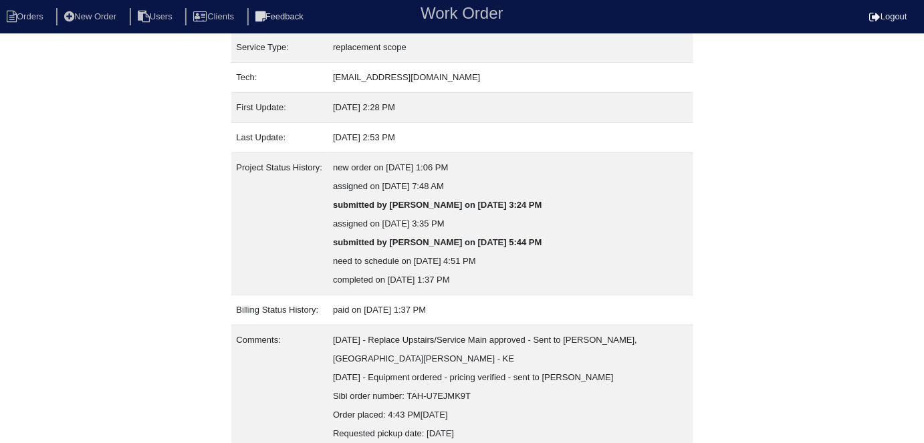
scroll to position [257, 0]
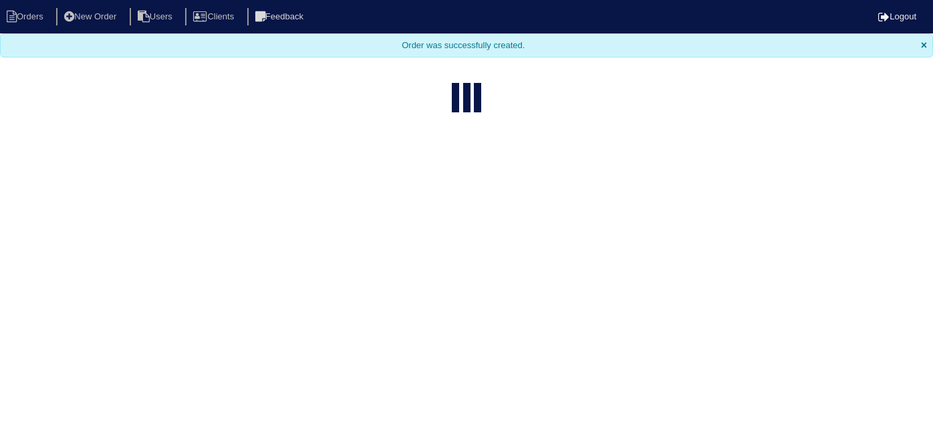
select select "15"
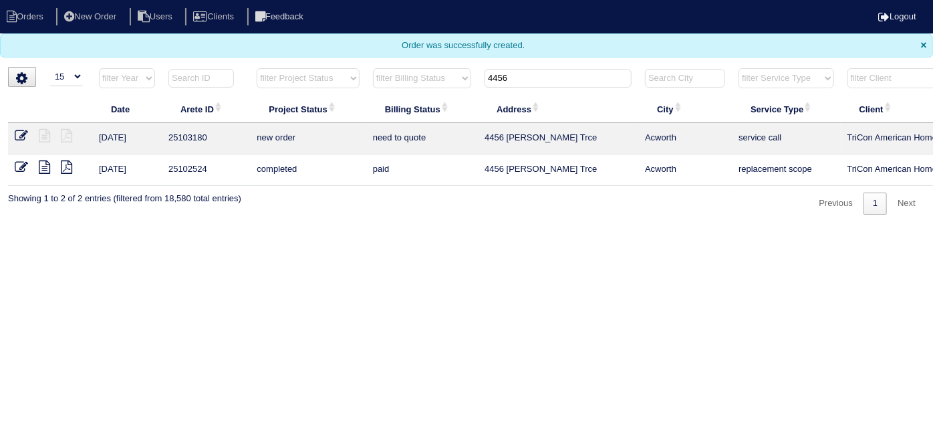
drag, startPoint x: 539, startPoint y: 78, endPoint x: 407, endPoint y: 77, distance: 132.4
click at [407, 77] on tr "filter Year -- Any Year -- 2025 2024 2023 2022 2021 2020 2019 filter Project St…" at bounding box center [587, 81] width 1158 height 27
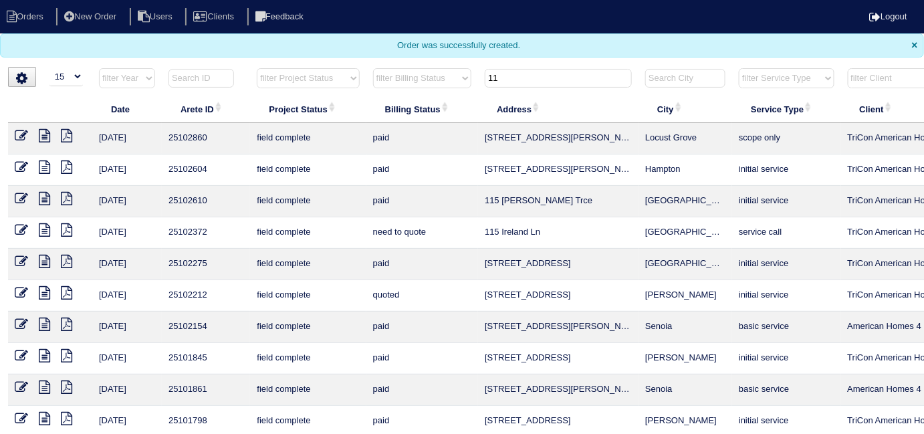
type input "1"
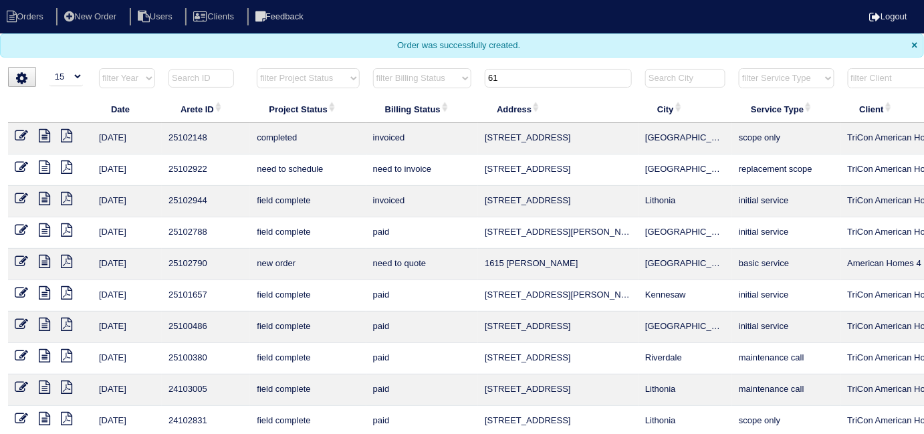
type input "6"
type input "16"
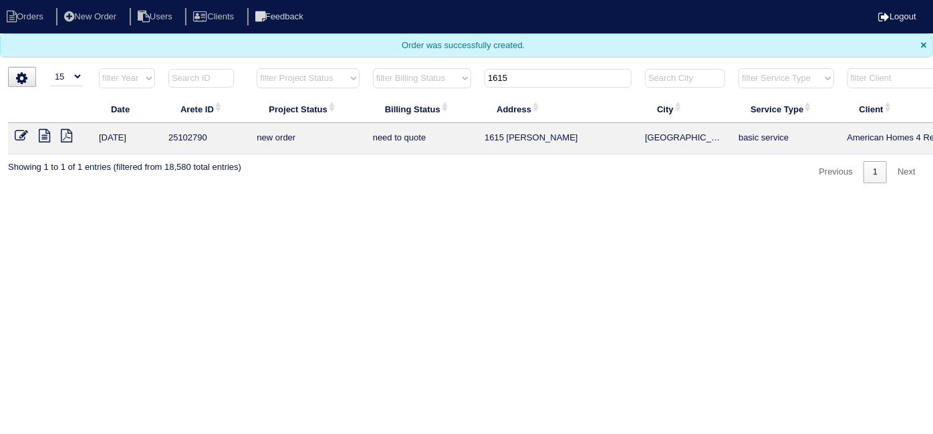
type input "1615"
click at [46, 134] on icon at bounding box center [44, 135] width 11 height 13
click at [21, 134] on icon at bounding box center [21, 135] width 13 height 13
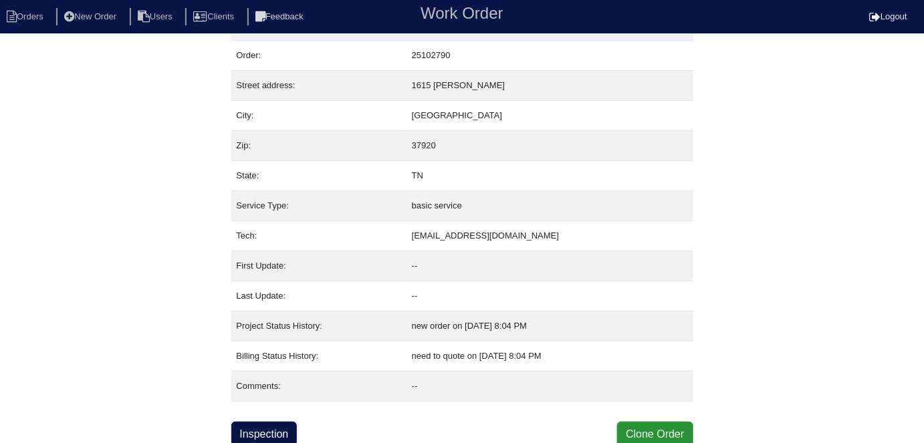
scroll to position [33, 0]
click at [283, 424] on link "Inspection" at bounding box center [264, 433] width 66 height 25
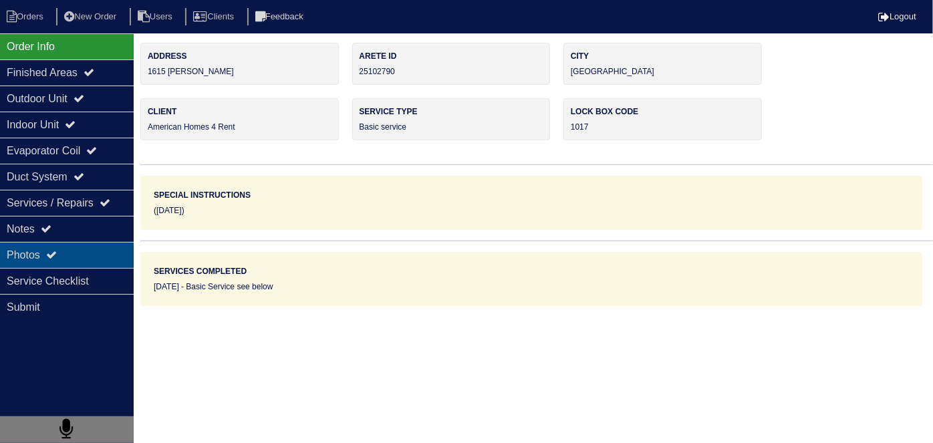
click at [73, 247] on div "Photos" at bounding box center [67, 255] width 134 height 26
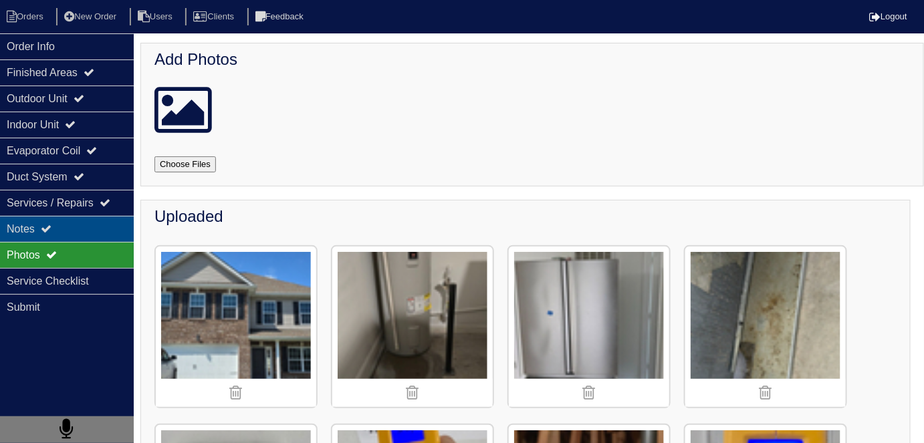
click at [77, 229] on div "Notes" at bounding box center [67, 229] width 134 height 26
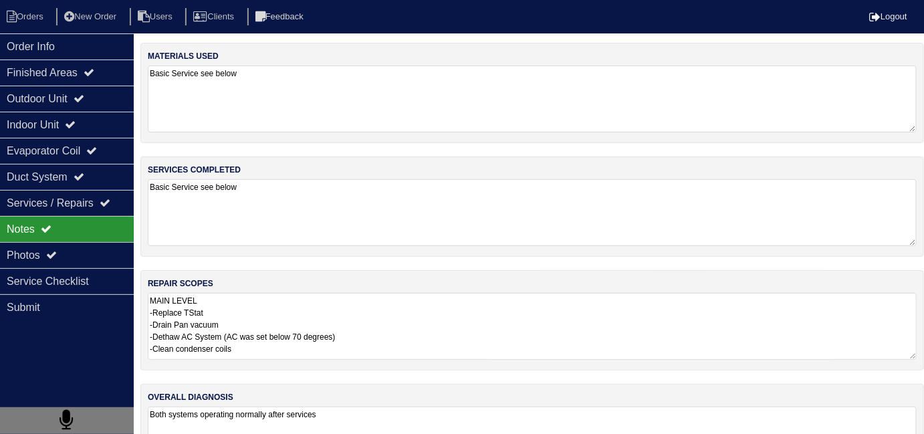
click at [543, 332] on textarea "MAIN LEVEL -Replace TStat -Drain Pan vacuum -Dethaw AC System (AC was set below…" at bounding box center [532, 326] width 769 height 67
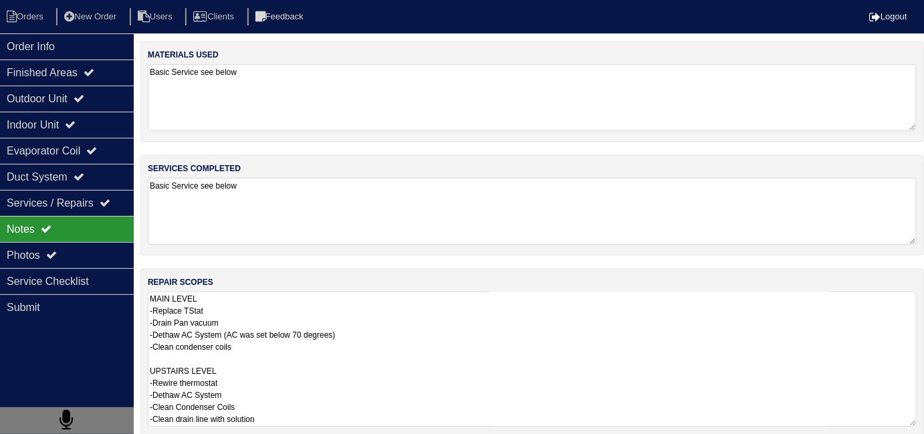
scroll to position [3, 0]
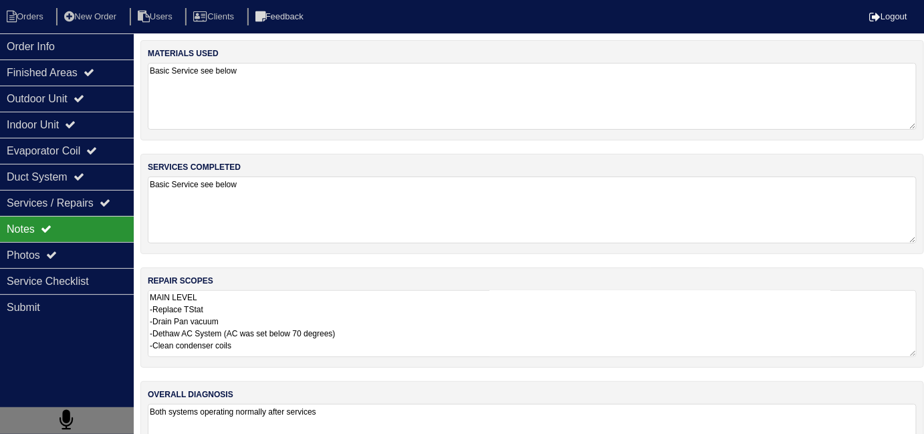
click at [380, 233] on textarea "Basic Service see below" at bounding box center [532, 209] width 769 height 67
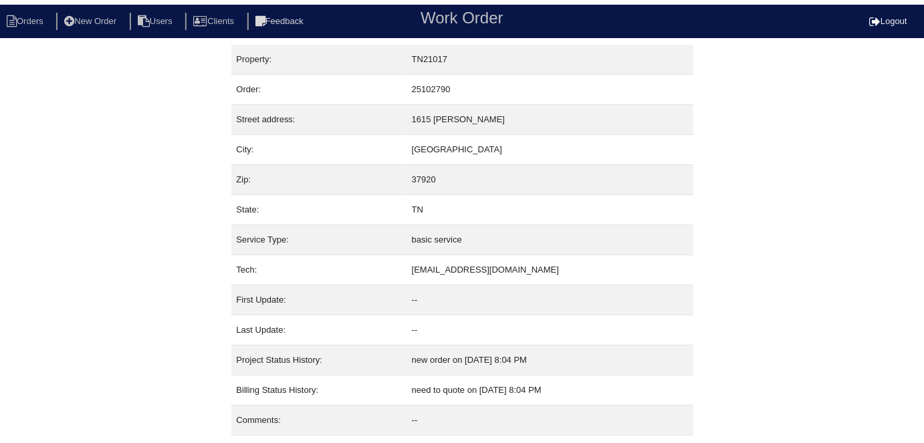
scroll to position [33, 0]
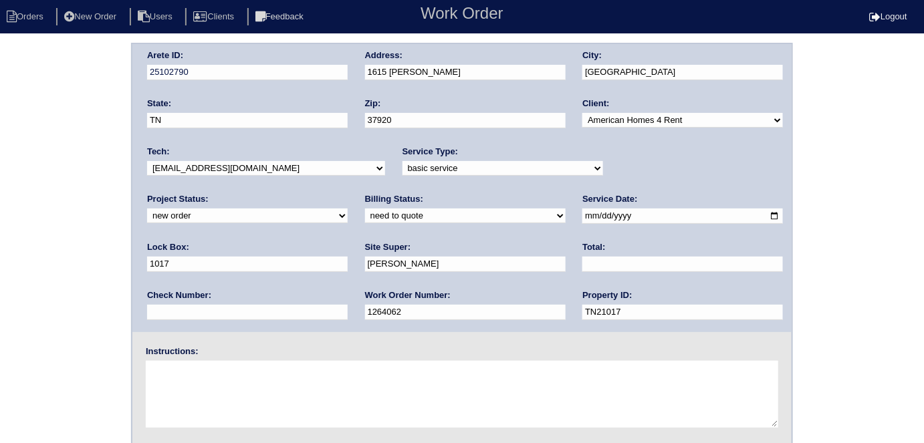
click at [348, 209] on select "new order assigned in progress field complete need to schedule admin review arc…" at bounding box center [247, 216] width 201 height 15
select select "field complete"
click at [348, 209] on select "new order assigned in progress field complete need to schedule admin review arc…" at bounding box center [247, 216] width 201 height 15
click at [5, 211] on div "Arete ID: 25102790 Address: [STREET_ADDRESS][PERSON_NAME] City: [GEOGRAPHIC_DAT…" at bounding box center [462, 313] width 924 height 541
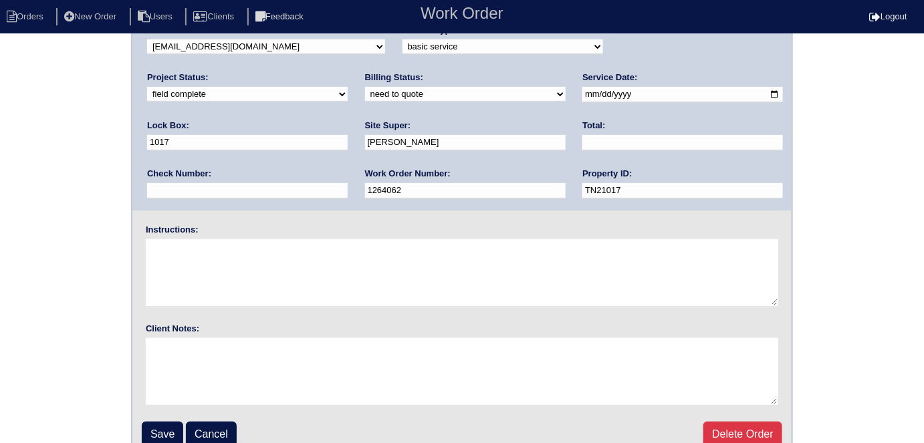
scroll to position [137, 0]
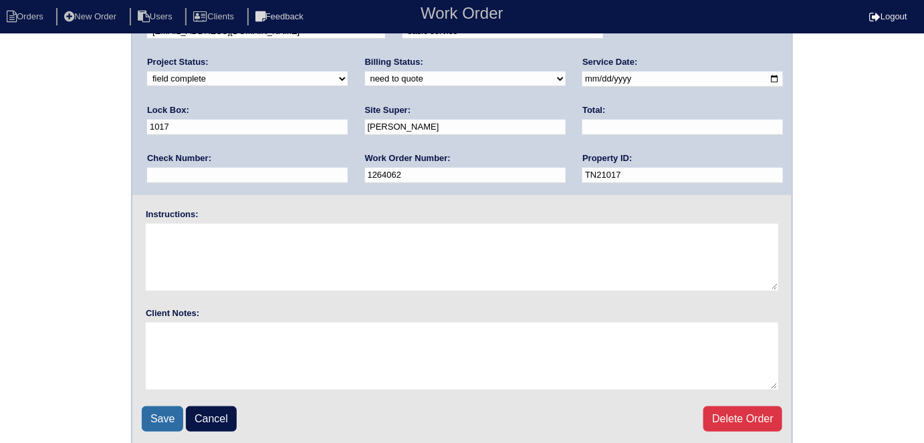
click at [164, 409] on input "Save" at bounding box center [162, 418] width 41 height 25
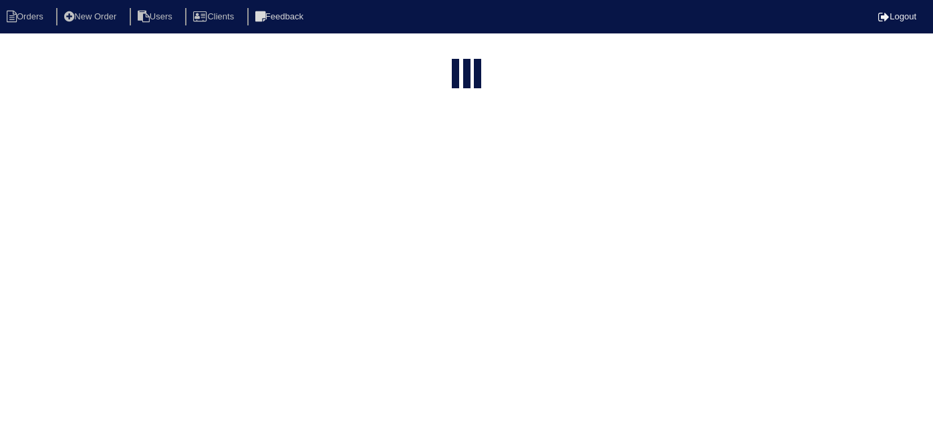
select select "15"
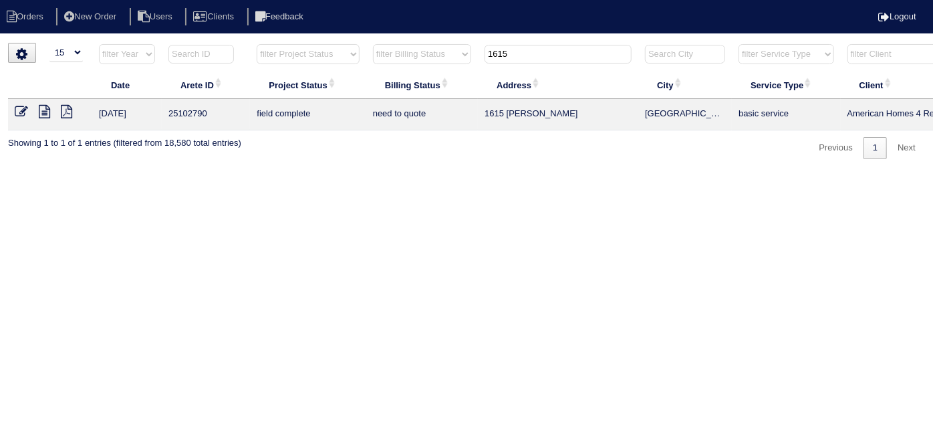
drag, startPoint x: 527, startPoint y: 52, endPoint x: 332, endPoint y: 31, distance: 197.0
click at [332, 43] on body "Orders New Order Users Clients Feedback Logout Orders New Order Users Clients M…" at bounding box center [466, 101] width 933 height 116
type input "1833"
click at [39, 116] on icon at bounding box center [44, 111] width 11 height 13
click at [16, 113] on icon at bounding box center [21, 111] width 13 height 13
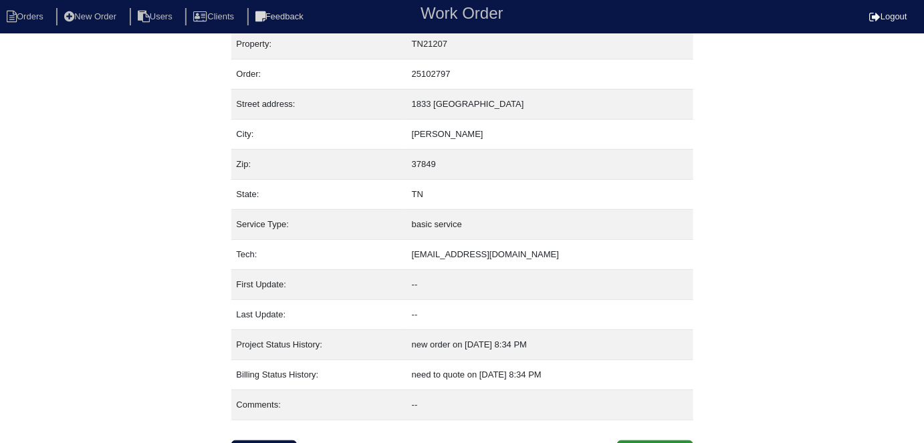
scroll to position [33, 0]
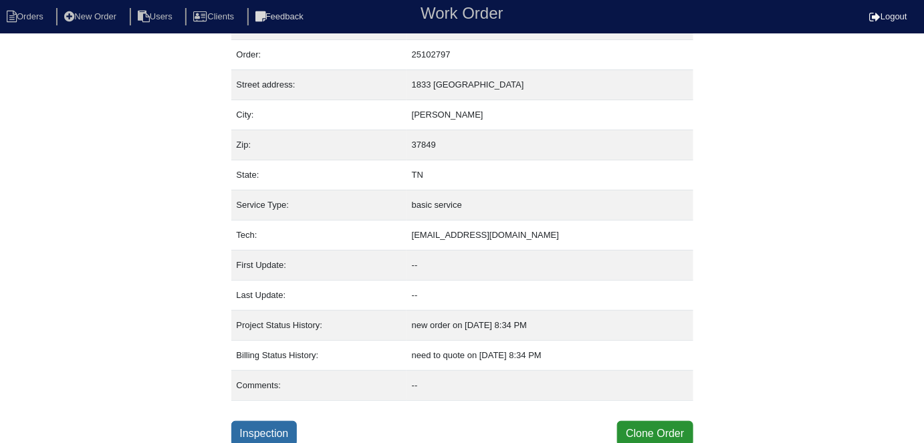
click at [269, 426] on link "Inspection" at bounding box center [264, 433] width 66 height 25
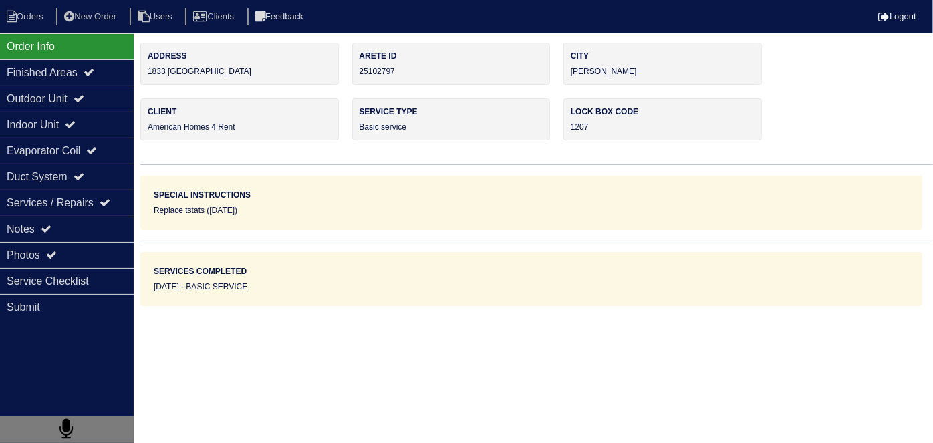
click at [21, 237] on div "Notes" at bounding box center [67, 229] width 134 height 26
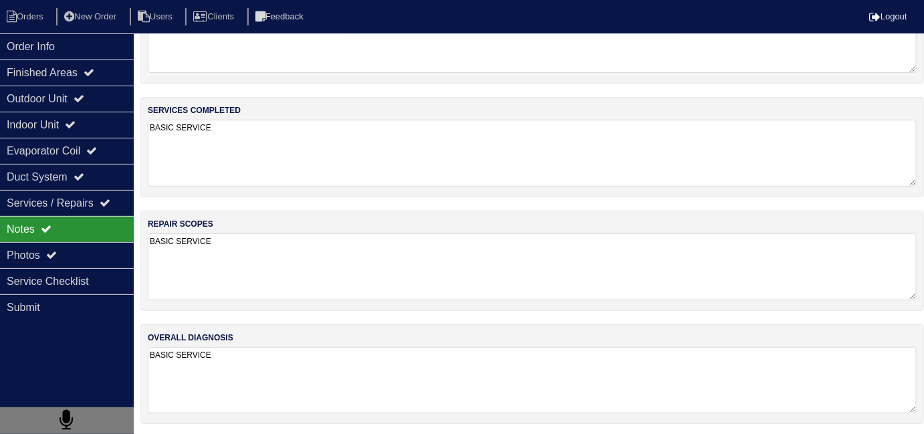
drag, startPoint x: 391, startPoint y: 374, endPoint x: 369, endPoint y: 364, distance: 24.5
click at [388, 374] on textarea "BASIC SERVICE" at bounding box center [532, 380] width 769 height 66
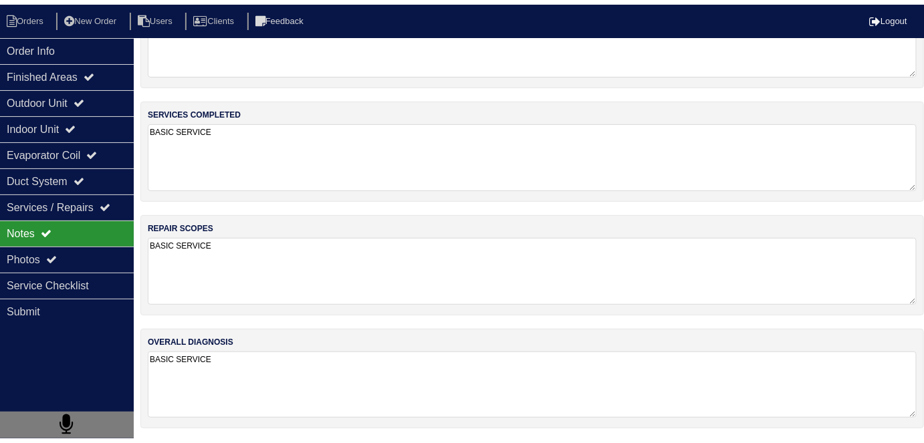
scroll to position [59, 0]
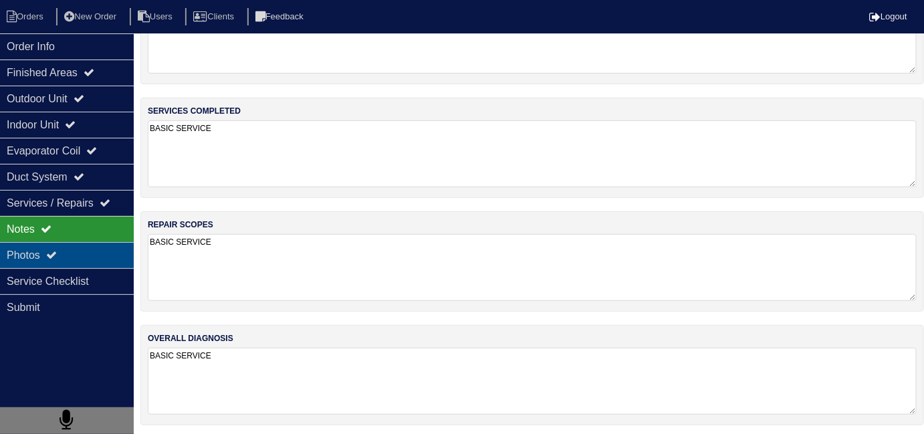
click at [45, 261] on div "Photos" at bounding box center [67, 255] width 134 height 26
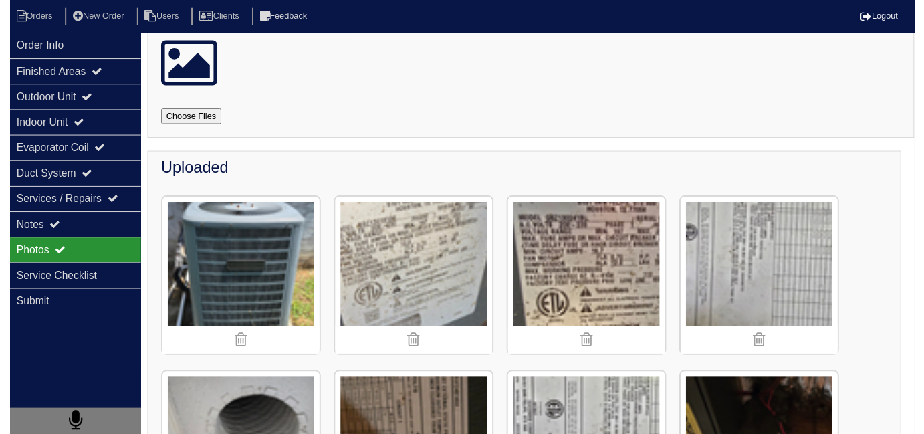
scroll to position [0, 0]
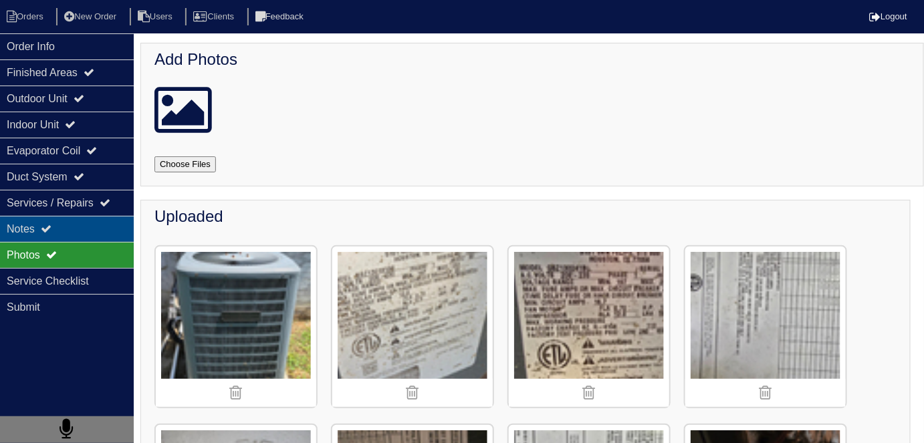
drag, startPoint x: 41, startPoint y: 223, endPoint x: 61, endPoint y: 225, distance: 19.5
click at [41, 223] on div "Notes" at bounding box center [67, 229] width 134 height 26
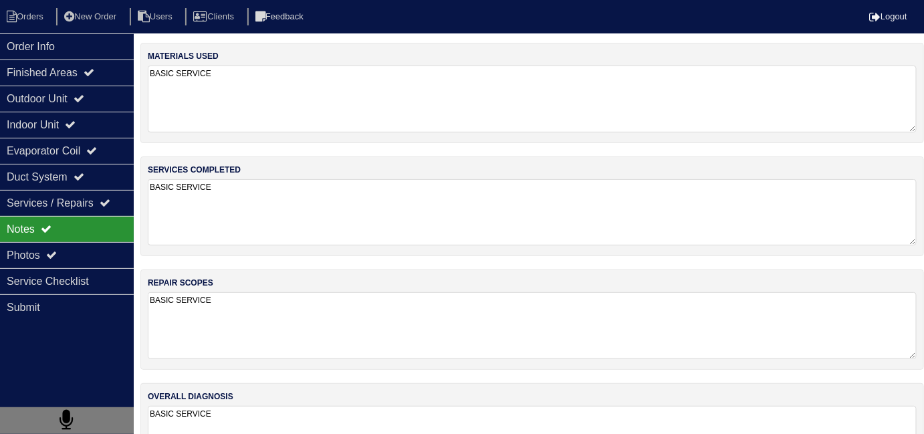
click at [461, 227] on textarea "BASIC SERVICE" at bounding box center [532, 212] width 769 height 66
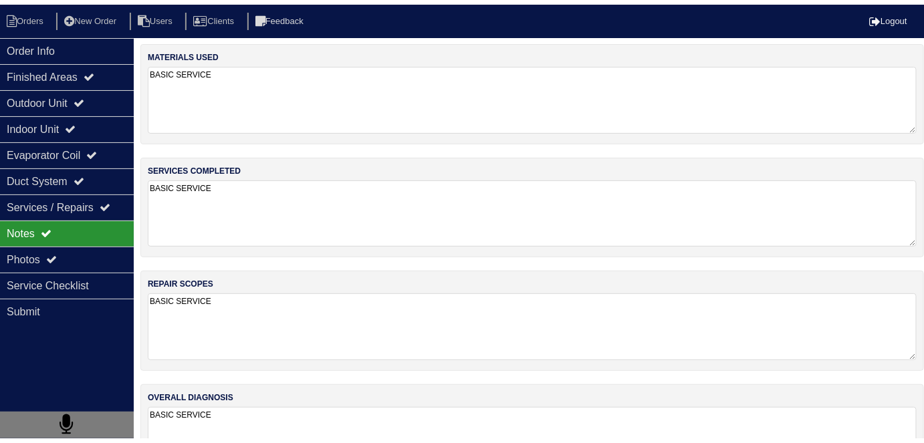
scroll to position [59, 0]
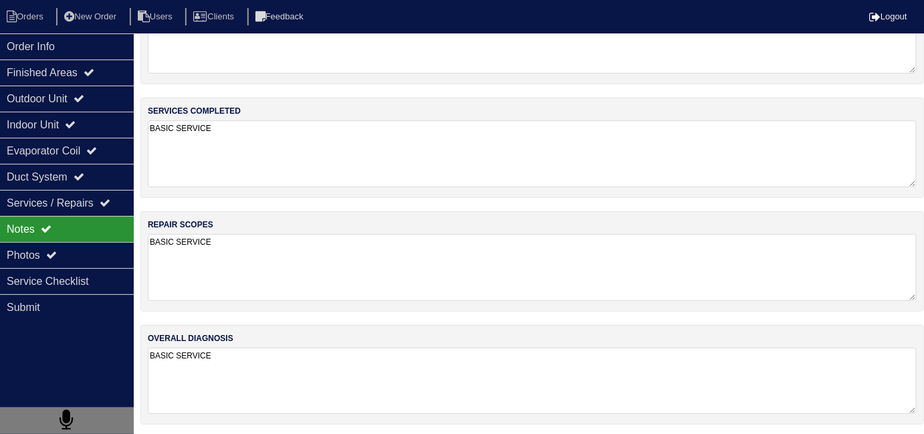
click at [515, 402] on textarea "BASIC SERVICE" at bounding box center [532, 381] width 769 height 66
click at [360, 269] on textarea "BASIC SERVICE" at bounding box center [532, 267] width 769 height 66
click at [33, 253] on div "Photos" at bounding box center [67, 255] width 134 height 26
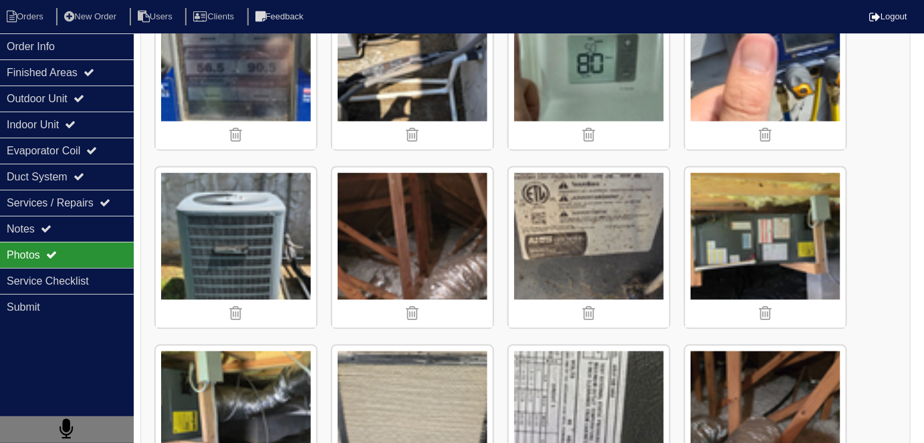
scroll to position [791, 0]
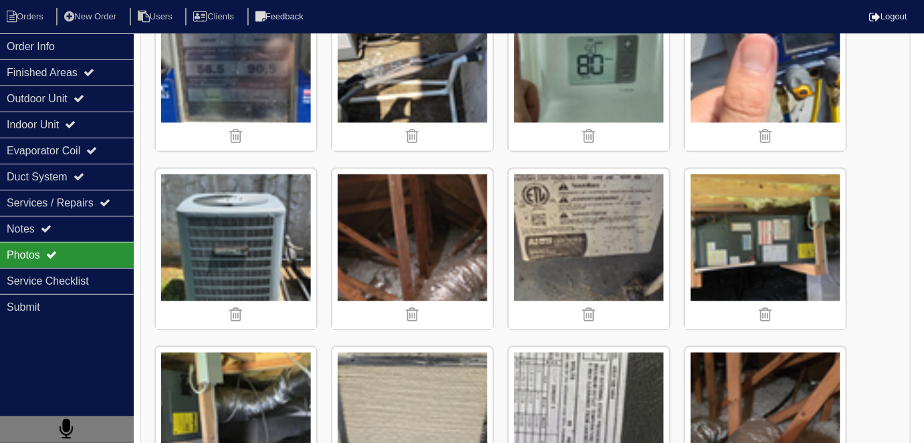
scroll to position [33, 0]
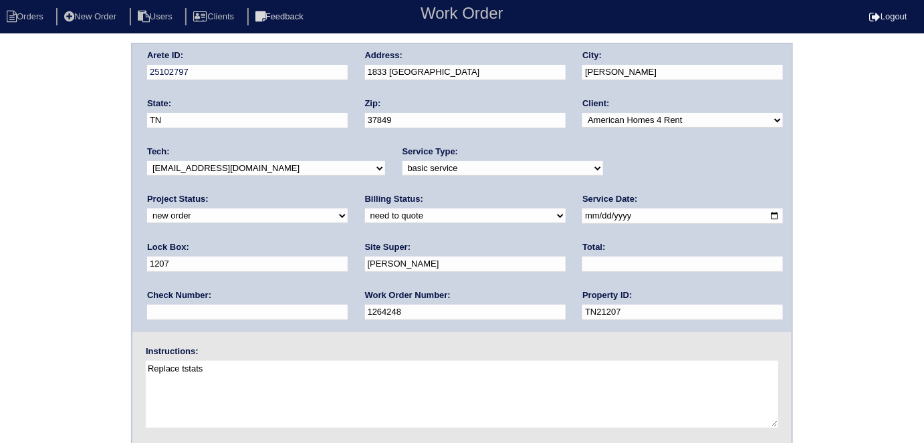
click at [209, 193] on label "Project Status:" at bounding box center [177, 199] width 61 height 12
click at [348, 209] on select "new order assigned in progress field complete need to schedule admin review arc…" at bounding box center [247, 216] width 201 height 15
select select "field complete"
click at [348, 209] on select "new order assigned in progress field complete need to schedule admin review arc…" at bounding box center [247, 216] width 201 height 15
click at [63, 294] on div "Arete ID: 25102797 Address: 1833 Turning Point Rd City: Powell State: TN Zip: 3…" at bounding box center [462, 313] width 924 height 541
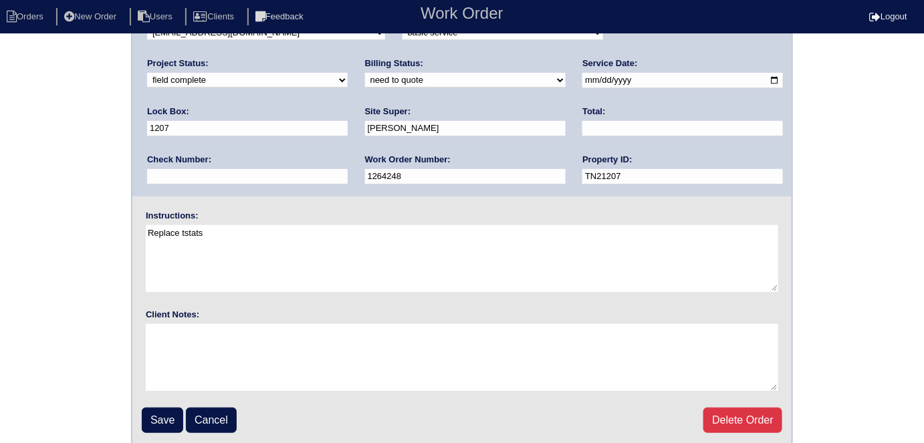
scroll to position [137, 0]
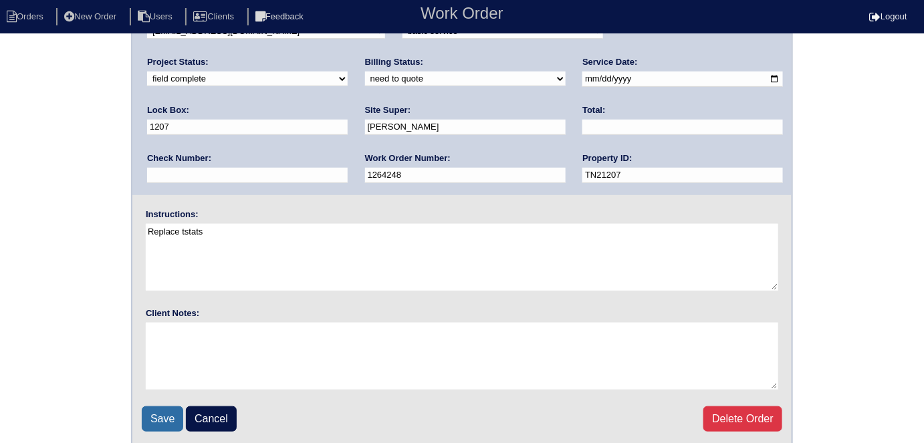
click at [164, 418] on input "Save" at bounding box center [162, 418] width 41 height 25
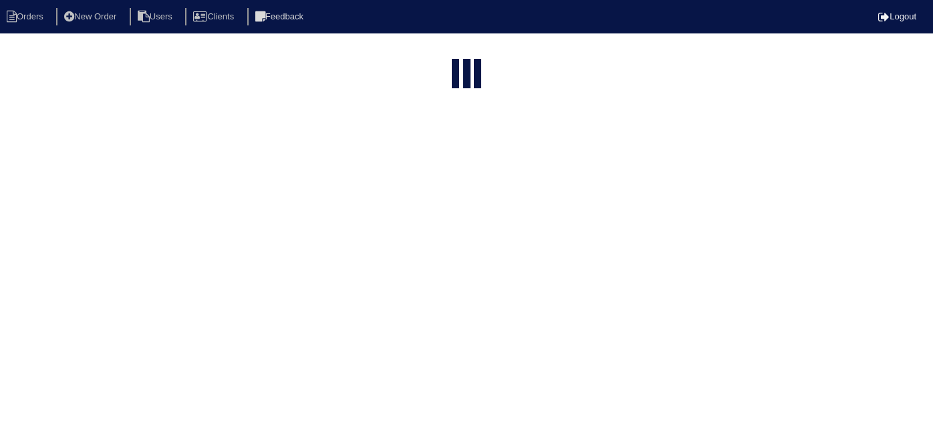
select select "15"
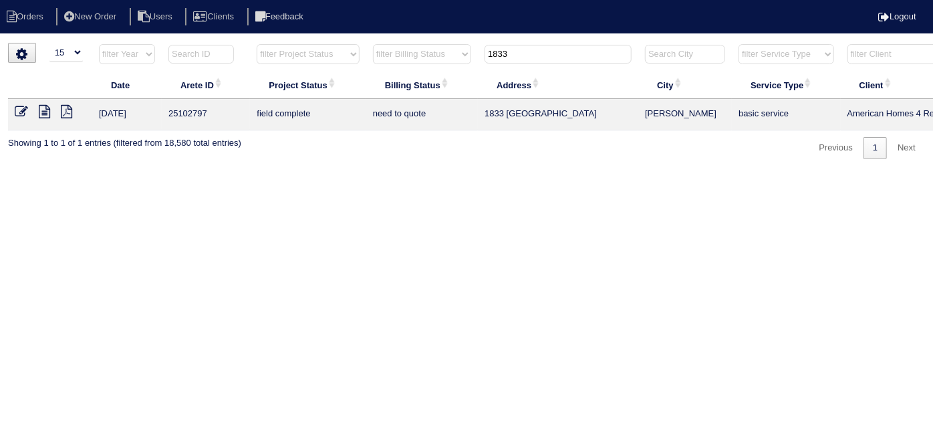
drag, startPoint x: 535, startPoint y: 49, endPoint x: 442, endPoint y: 14, distance: 99.2
click at [463, 43] on body "Orders New Order Users Clients Feedback Logout Orders New Order Users Clients M…" at bounding box center [466, 101] width 933 height 116
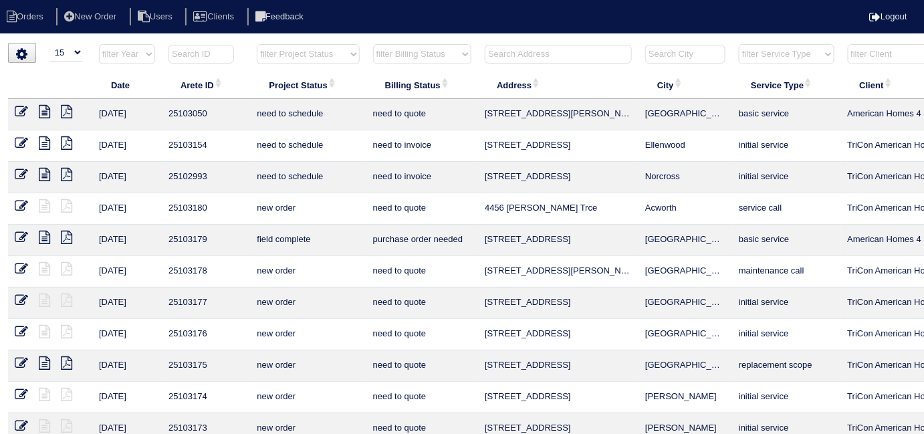
click at [553, 54] on input "text" at bounding box center [558, 54] width 147 height 19
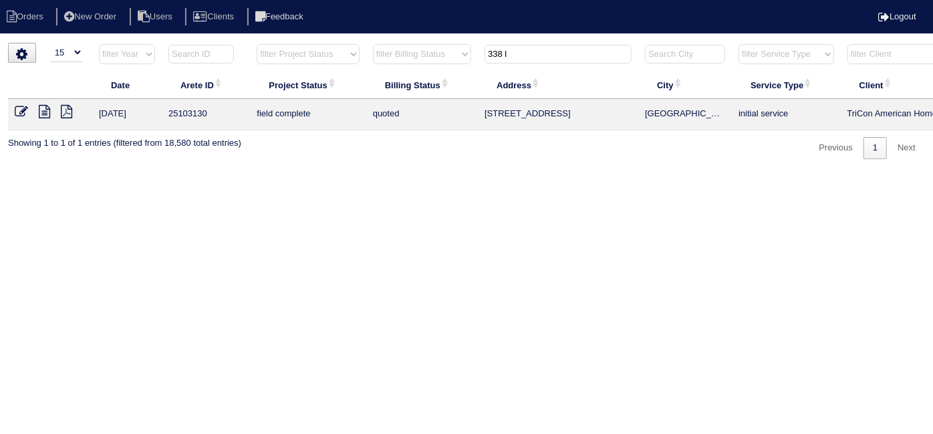
type input "338 l"
click at [17, 109] on icon at bounding box center [21, 111] width 13 height 13
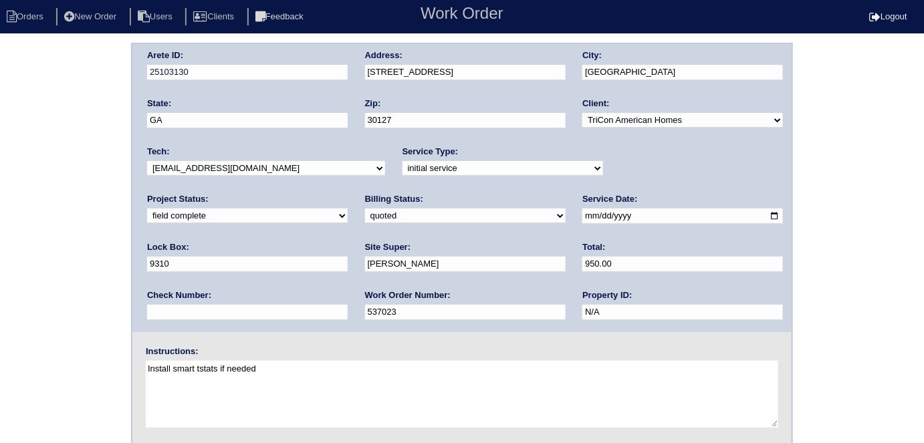
click at [91, 279] on div "Arete ID: 25103130 Address: [STREET_ADDRESS] City: [GEOGRAPHIC_DATA] State: [GE…" at bounding box center [462, 313] width 924 height 541
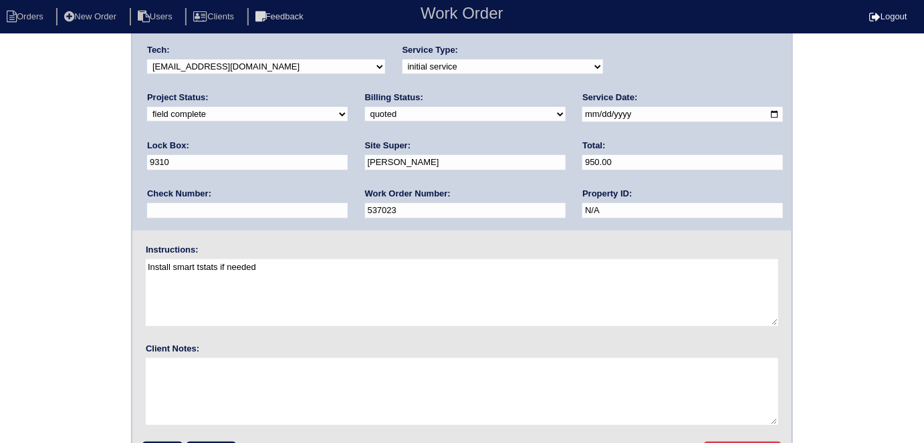
scroll to position [137, 0]
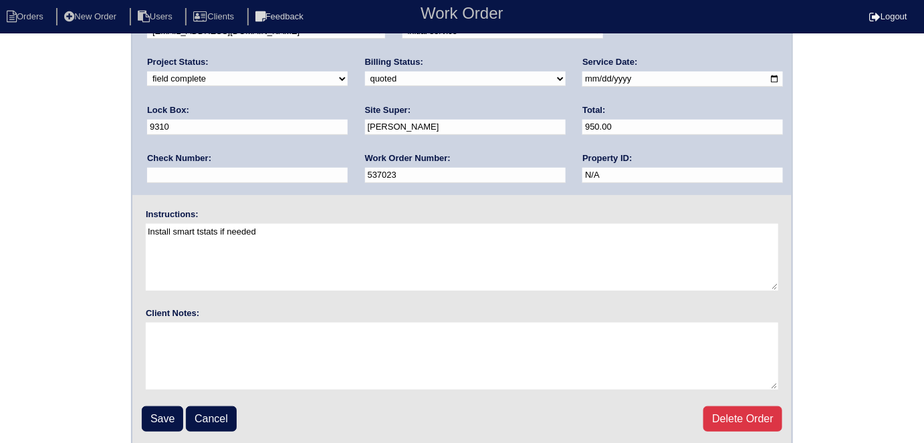
drag, startPoint x: 210, startPoint y: 78, endPoint x: 203, endPoint y: 84, distance: 9.0
click at [365, 78] on select "need to quote quoted need to invoice invoiced paid warranty purchase order need…" at bounding box center [465, 79] width 201 height 15
select select "need to invoice"
click at [365, 72] on select "need to quote quoted need to invoice invoiced paid warranty purchase order need…" at bounding box center [465, 79] width 201 height 15
click at [35, 207] on div "Arete ID: 25103130 Address: 338 Legacy Park Ln City: Powder Springs State: GA Z…" at bounding box center [462, 176] width 924 height 541
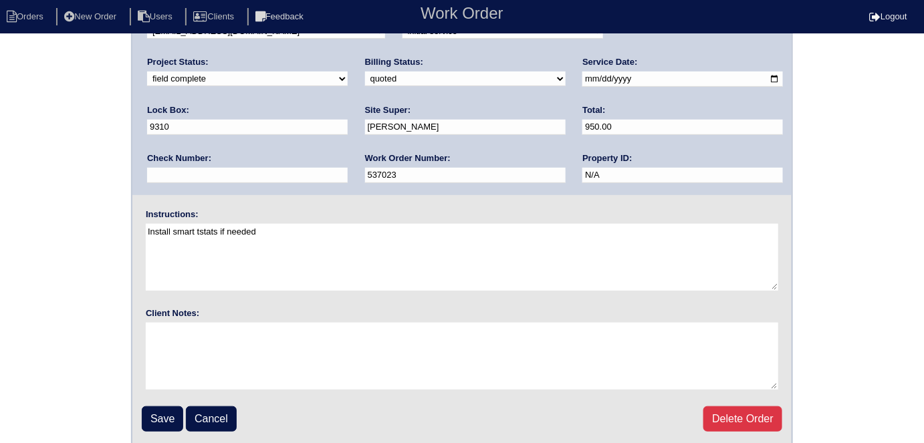
drag, startPoint x: 166, startPoint y: 412, endPoint x: 164, endPoint y: 398, distance: 13.5
click at [166, 411] on input "Save" at bounding box center [162, 418] width 41 height 25
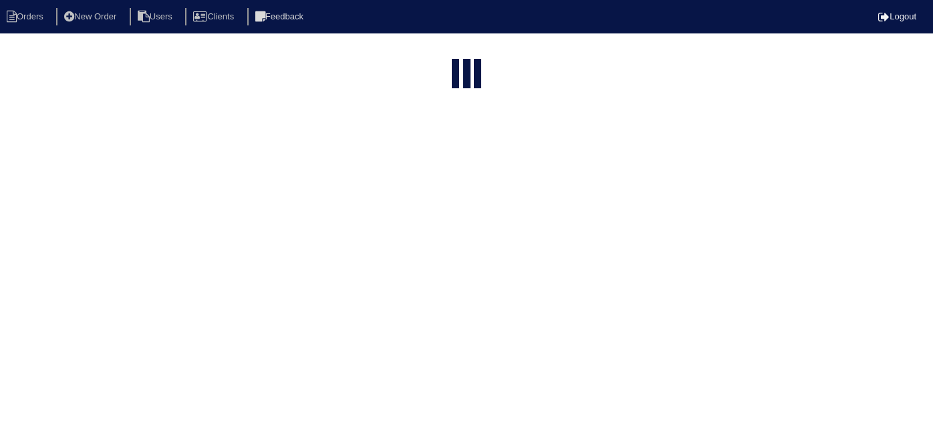
select select "15"
type input "338 l"
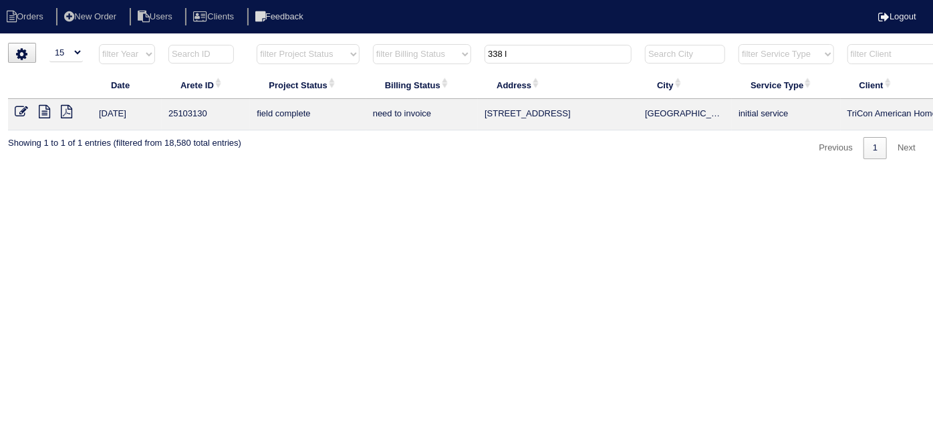
drag, startPoint x: 511, startPoint y: 55, endPoint x: 489, endPoint y: 55, distance: 22.7
click at [489, 55] on input "338 l" at bounding box center [558, 54] width 147 height 19
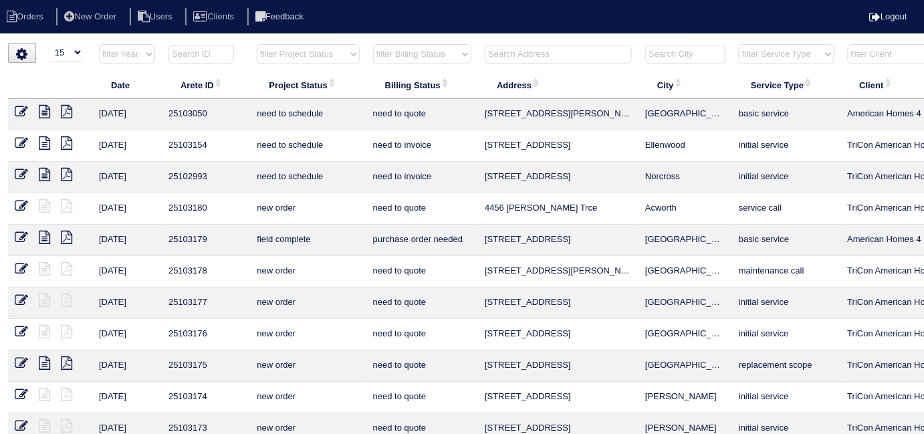
click at [578, 50] on input "text" at bounding box center [558, 54] width 147 height 19
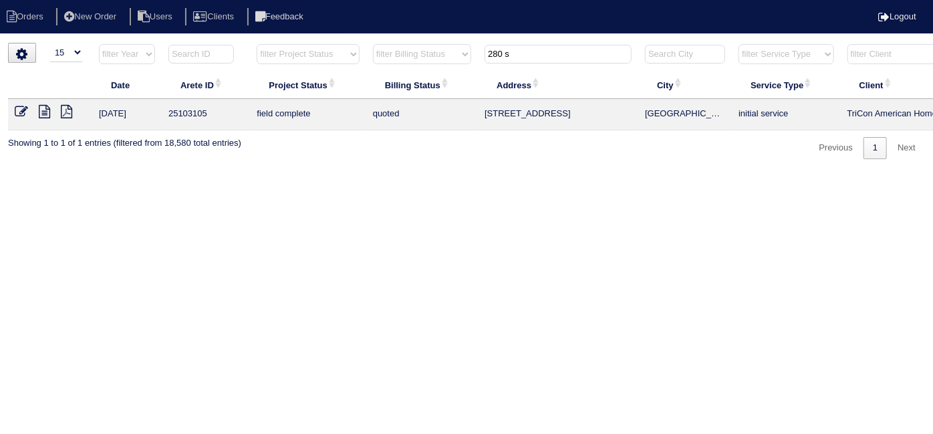
type input "280 s"
click at [16, 112] on icon at bounding box center [21, 111] width 13 height 13
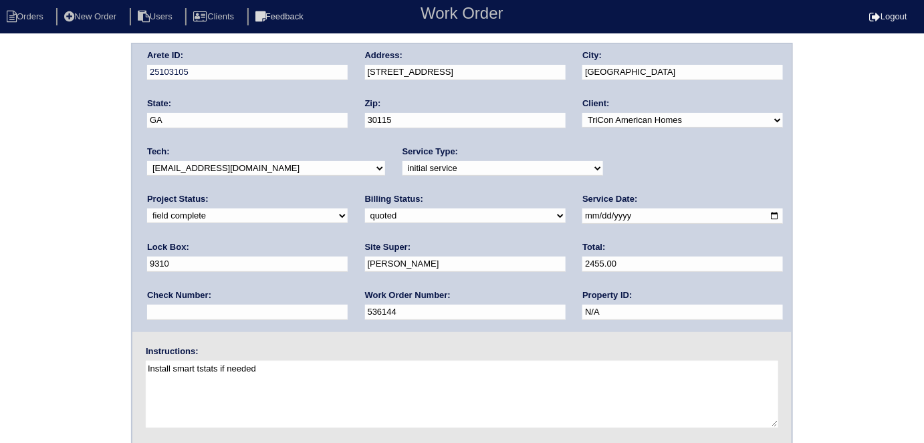
drag, startPoint x: 424, startPoint y: 267, endPoint x: 180, endPoint y: 209, distance: 251.5
click at [215, 237] on div "Arete ID: 25103105 Address: [STREET_ADDRESS] City: [GEOGRAPHIC_DATA] State: [GE…" at bounding box center [461, 188] width 659 height 288
type input "1110.00"
click at [35, 152] on div "Arete ID: 25103105 Address: [STREET_ADDRESS] City: [GEOGRAPHIC_DATA] State: [GE…" at bounding box center [462, 313] width 924 height 541
click at [365, 215] on select "need to quote quoted need to invoice invoiced paid warranty purchase order need…" at bounding box center [465, 216] width 201 height 15
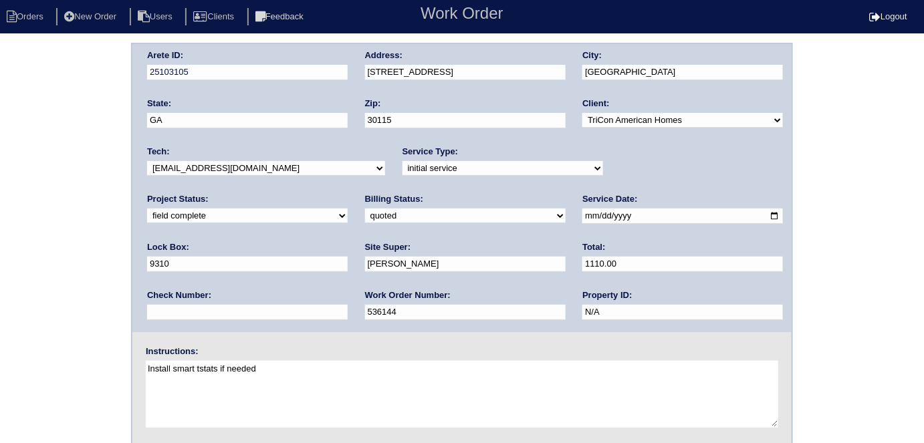
select select "need to invoice"
click at [365, 209] on select "need to quote quoted need to invoice invoiced paid warranty purchase order need…" at bounding box center [465, 216] width 201 height 15
click at [0, 124] on div "Arete ID: 25103105 Address: 280 S Village Square City: Canton State: GA Zip: 30…" at bounding box center [462, 313] width 924 height 541
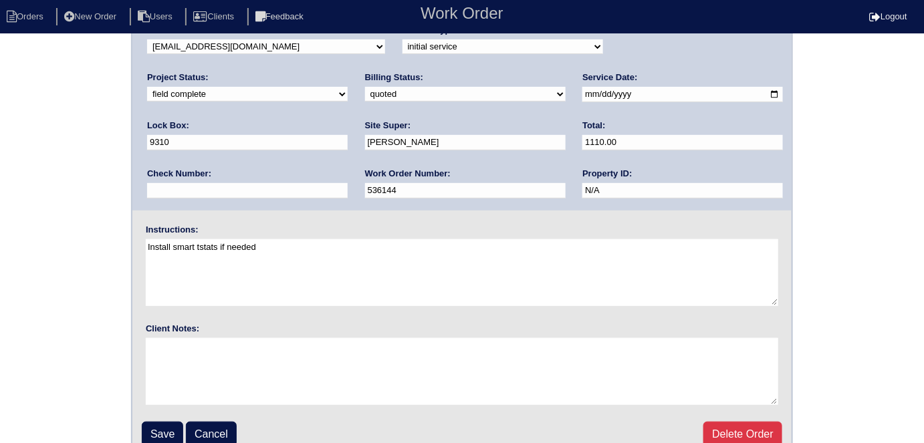
scroll to position [137, 0]
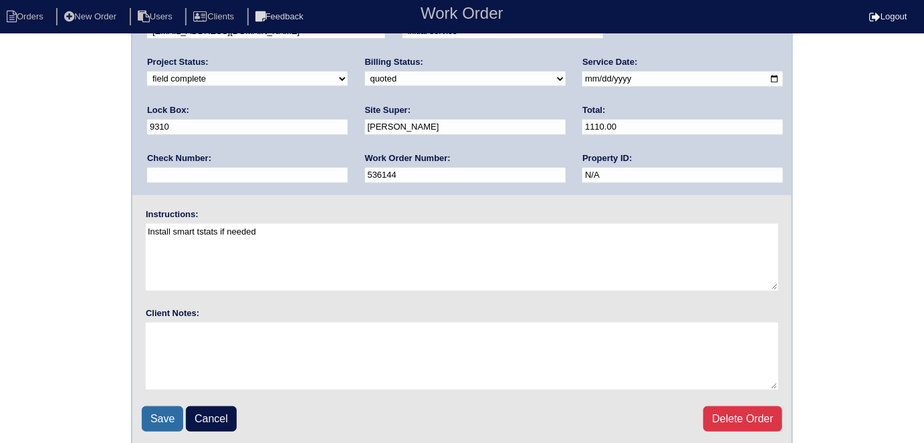
click at [171, 424] on input "Save" at bounding box center [162, 418] width 41 height 25
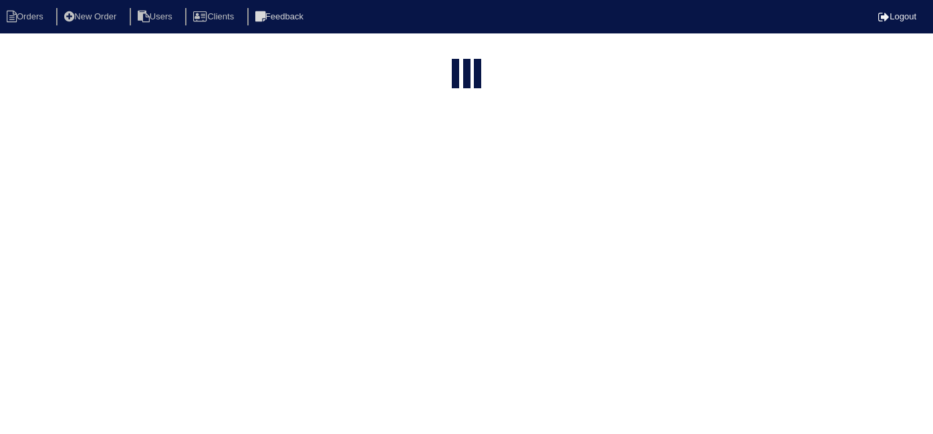
select select "15"
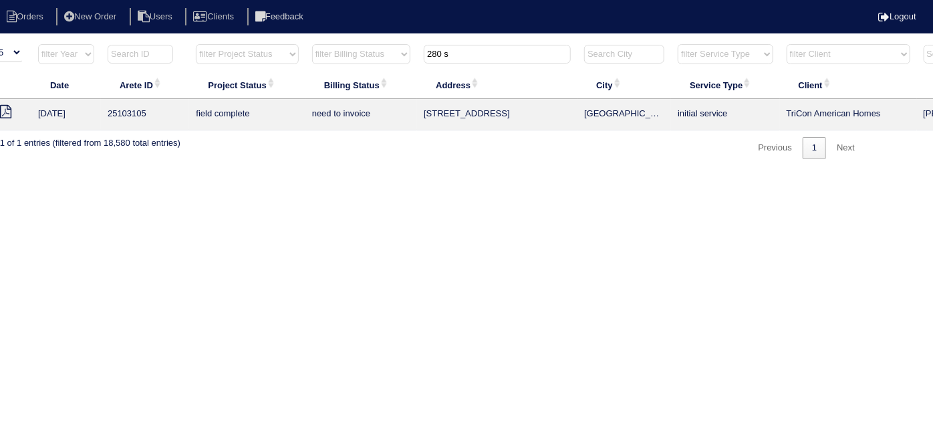
scroll to position [0, 233]
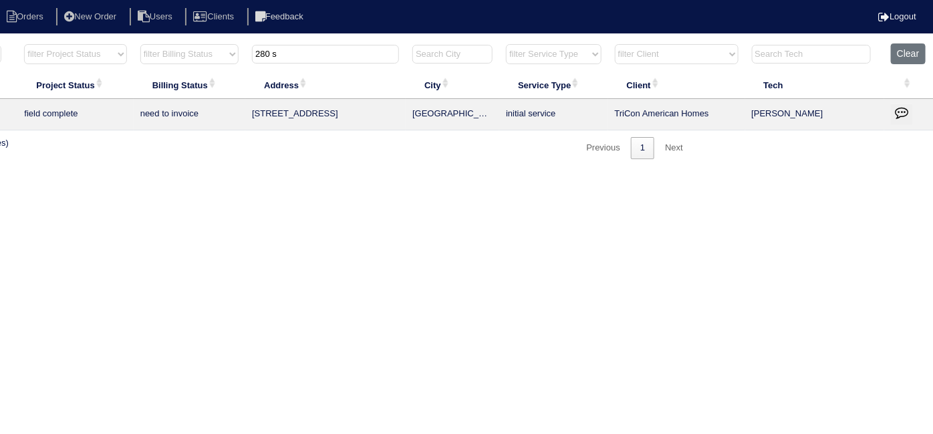
click at [897, 118] on icon "button" at bounding box center [901, 112] width 13 height 13
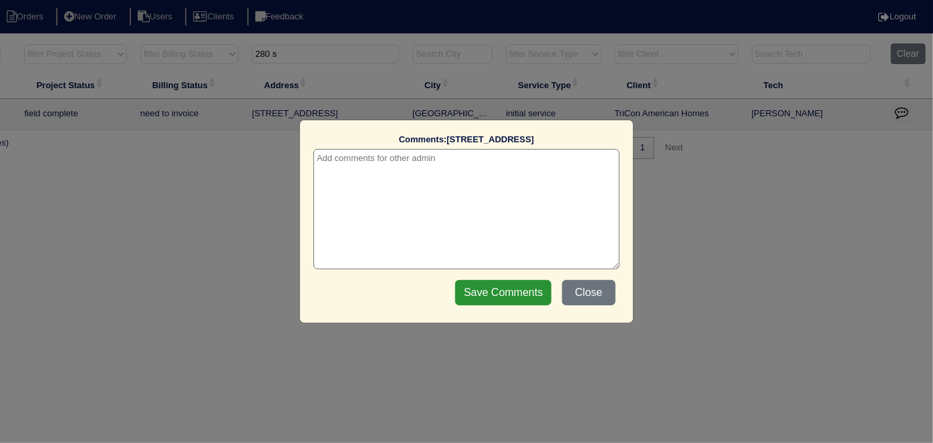
click at [322, 141] on label "Comments: 280 S Village Square" at bounding box center [467, 140] width 306 height 12
click at [330, 154] on textarea at bounding box center [467, 209] width 306 height 120
type textarea "8/28/25 - Duct cleaning removed from quote per site super - KE"
click at [481, 291] on input "Save Comments" at bounding box center [503, 292] width 96 height 25
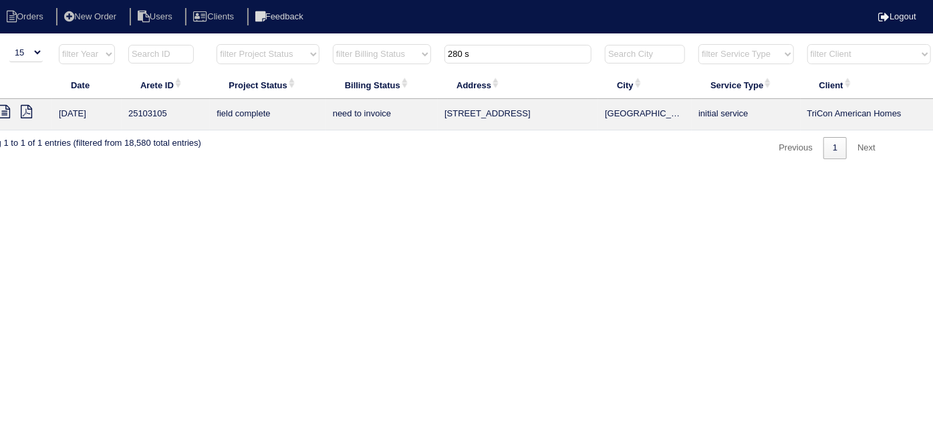
scroll to position [0, 0]
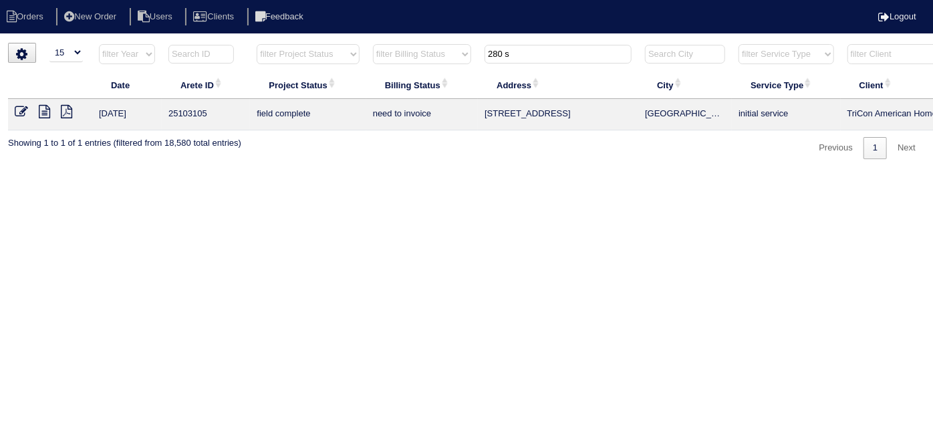
click at [19, 114] on icon at bounding box center [21, 111] width 13 height 13
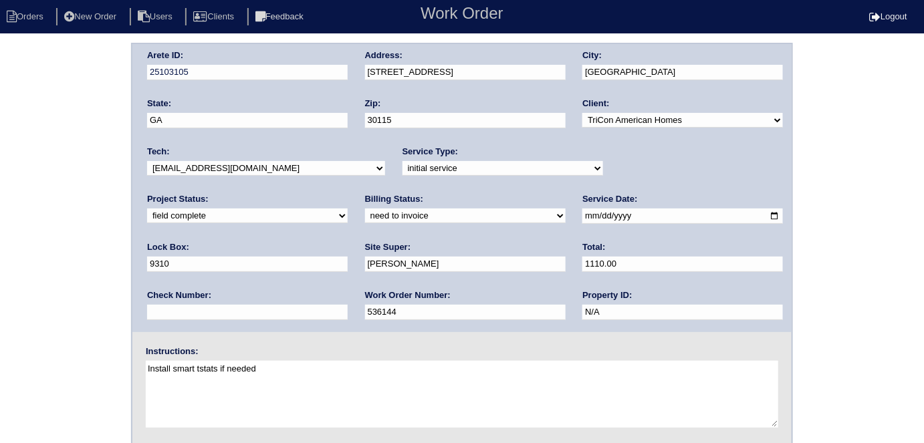
click at [53, 257] on div "Arete ID: 25103105 Address: 280 S Village Square City: Canton State: GA Zip: 30…" at bounding box center [462, 313] width 924 height 541
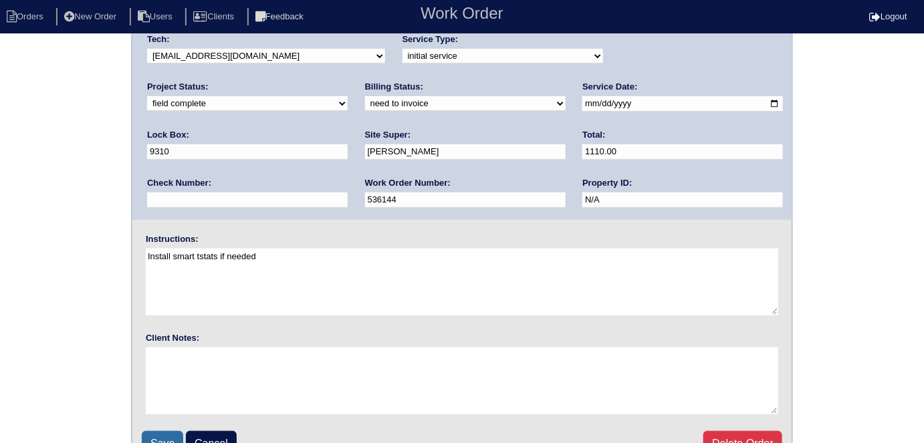
scroll to position [137, 0]
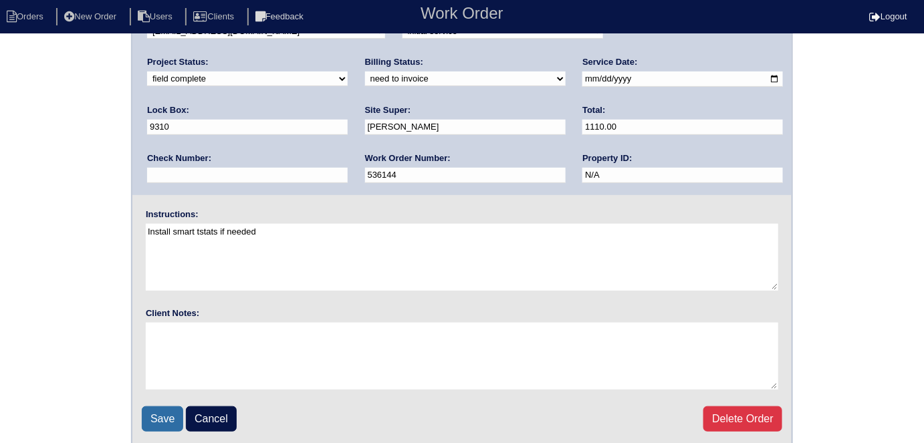
click at [172, 424] on input "Save" at bounding box center [162, 418] width 41 height 25
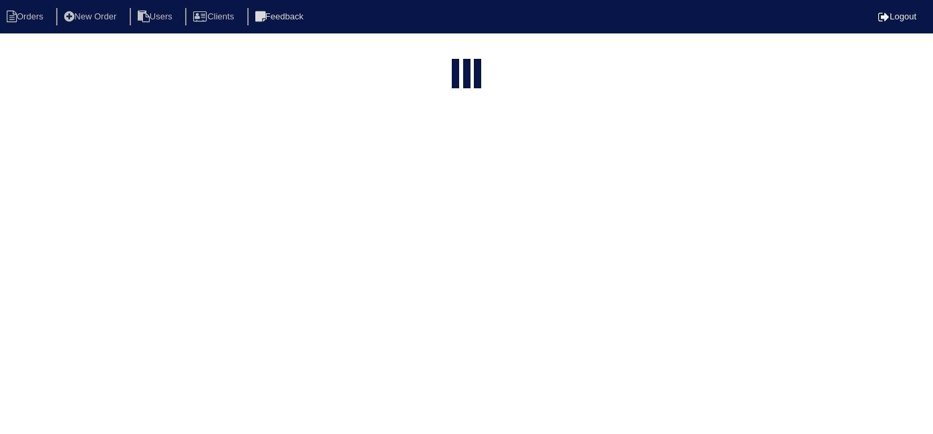
select select "15"
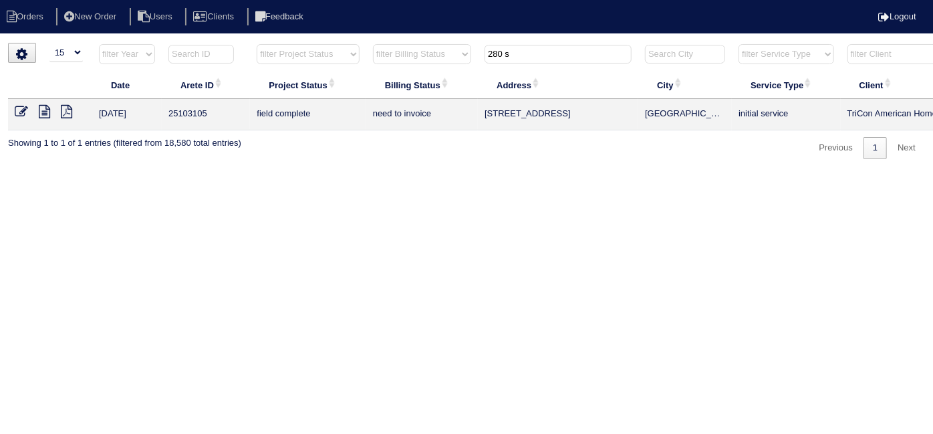
drag, startPoint x: 525, startPoint y: 61, endPoint x: 397, endPoint y: 57, distance: 128.4
click at [406, 60] on tr "filter Year -- Any Year -- 2025 2024 2023 2022 2021 2020 2019 filter Project St…" at bounding box center [587, 56] width 1158 height 27
